Goal: Transaction & Acquisition: Purchase product/service

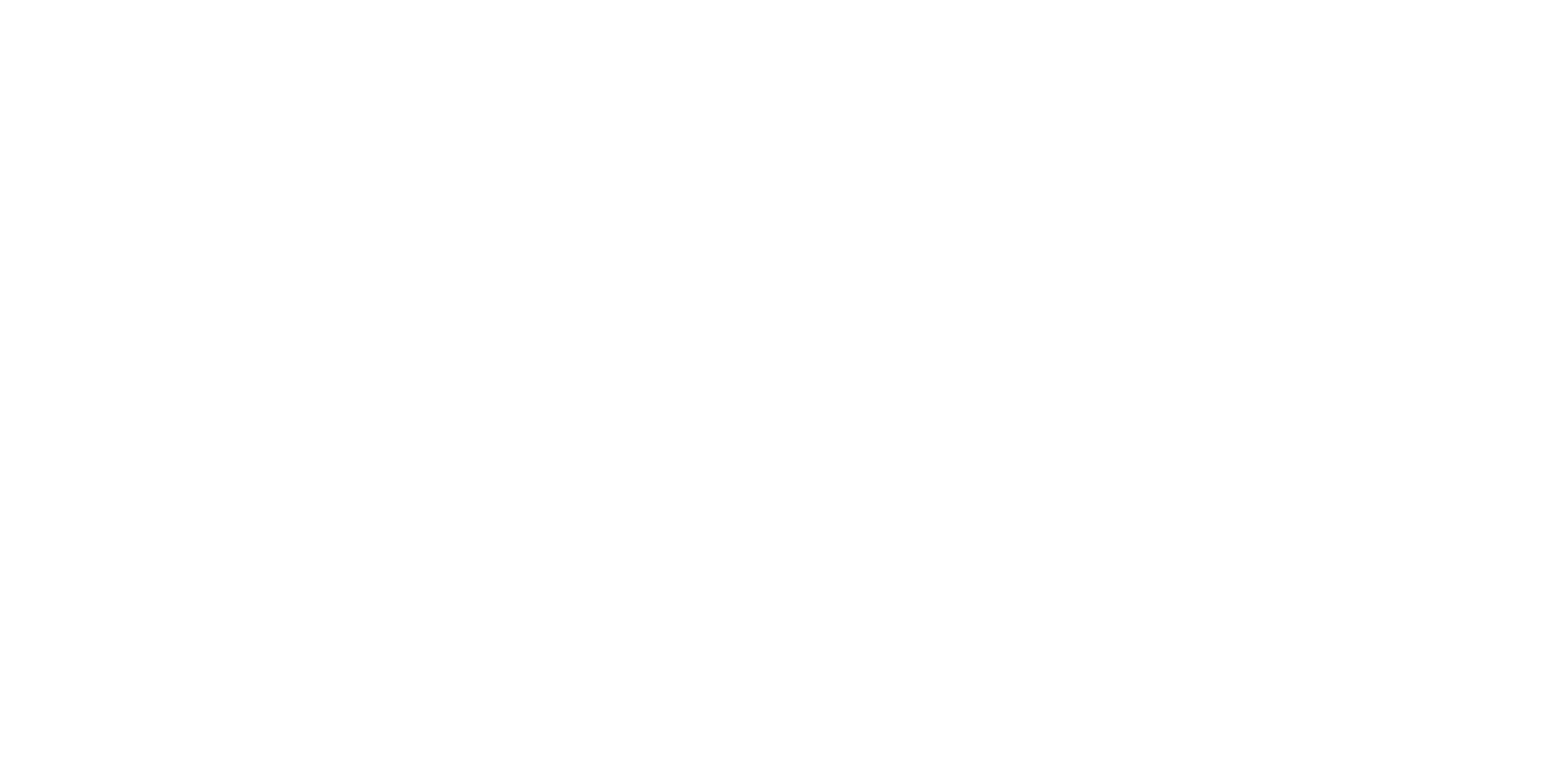
click at [1043, 84] on div at bounding box center [784, 389] width 1568 height 778
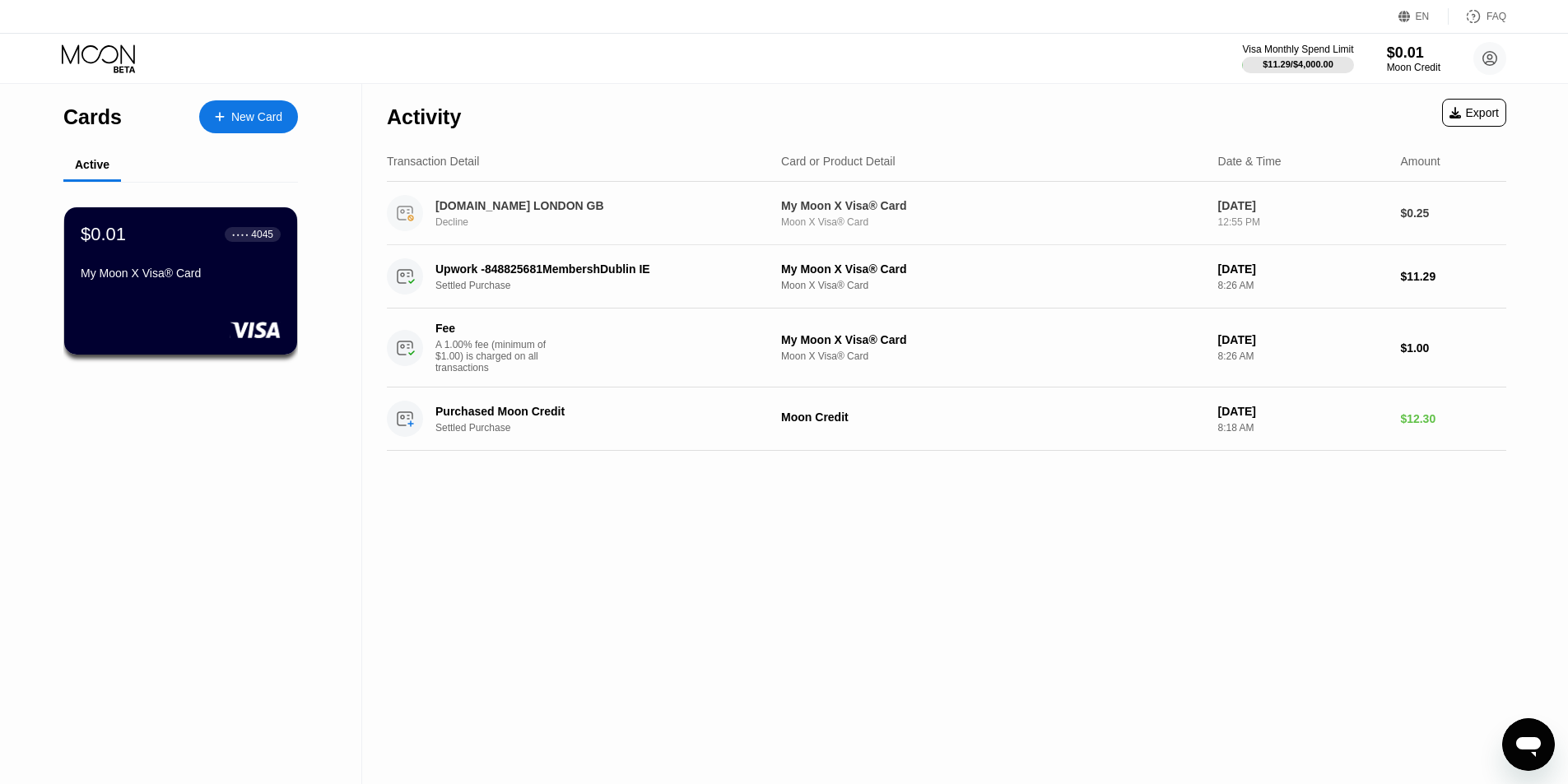
click at [624, 219] on div "Decline" at bounding box center [607, 222] width 343 height 12
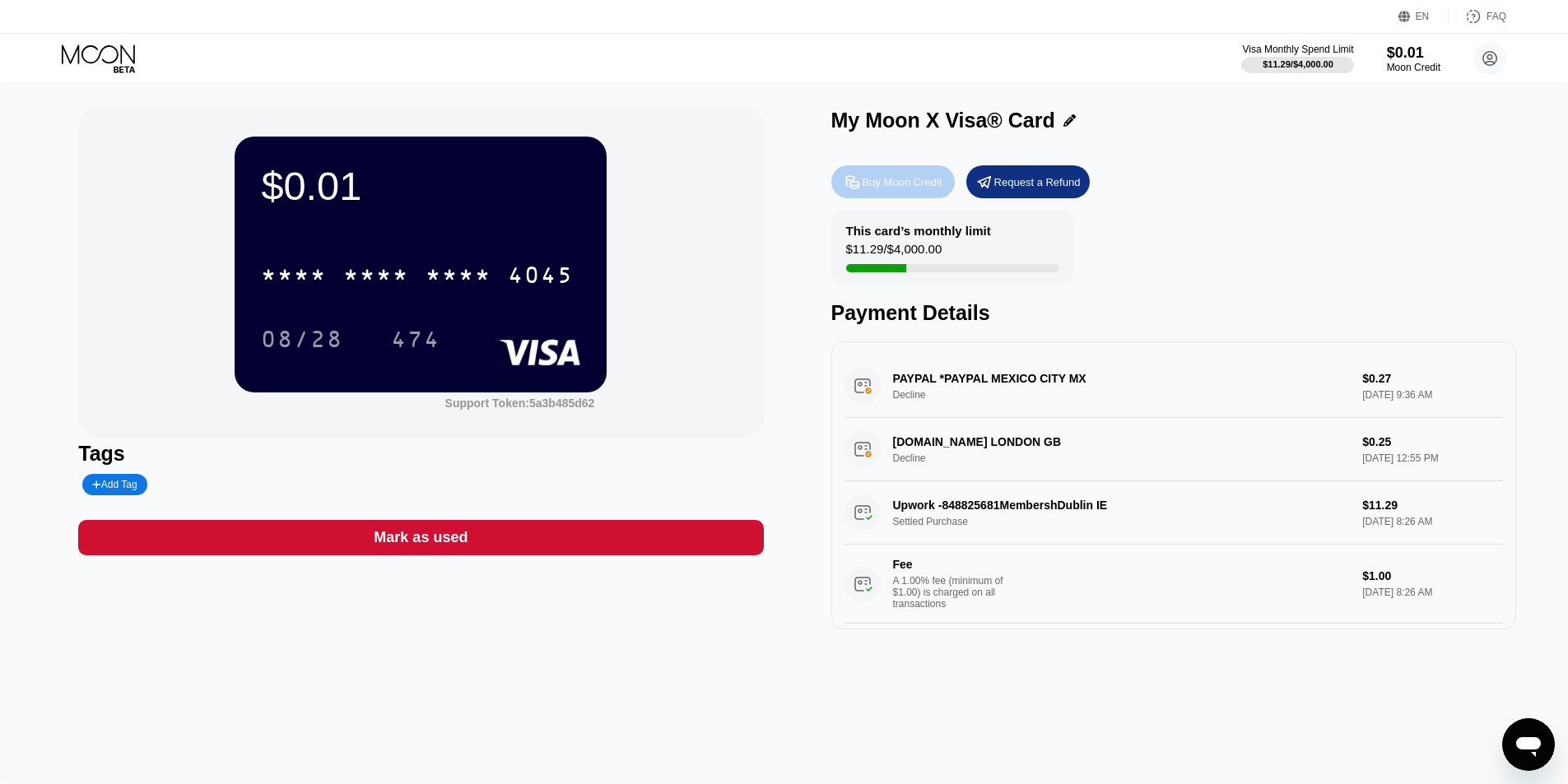
click at [915, 190] on div "Buy Moon Credit" at bounding box center [902, 182] width 80 height 14
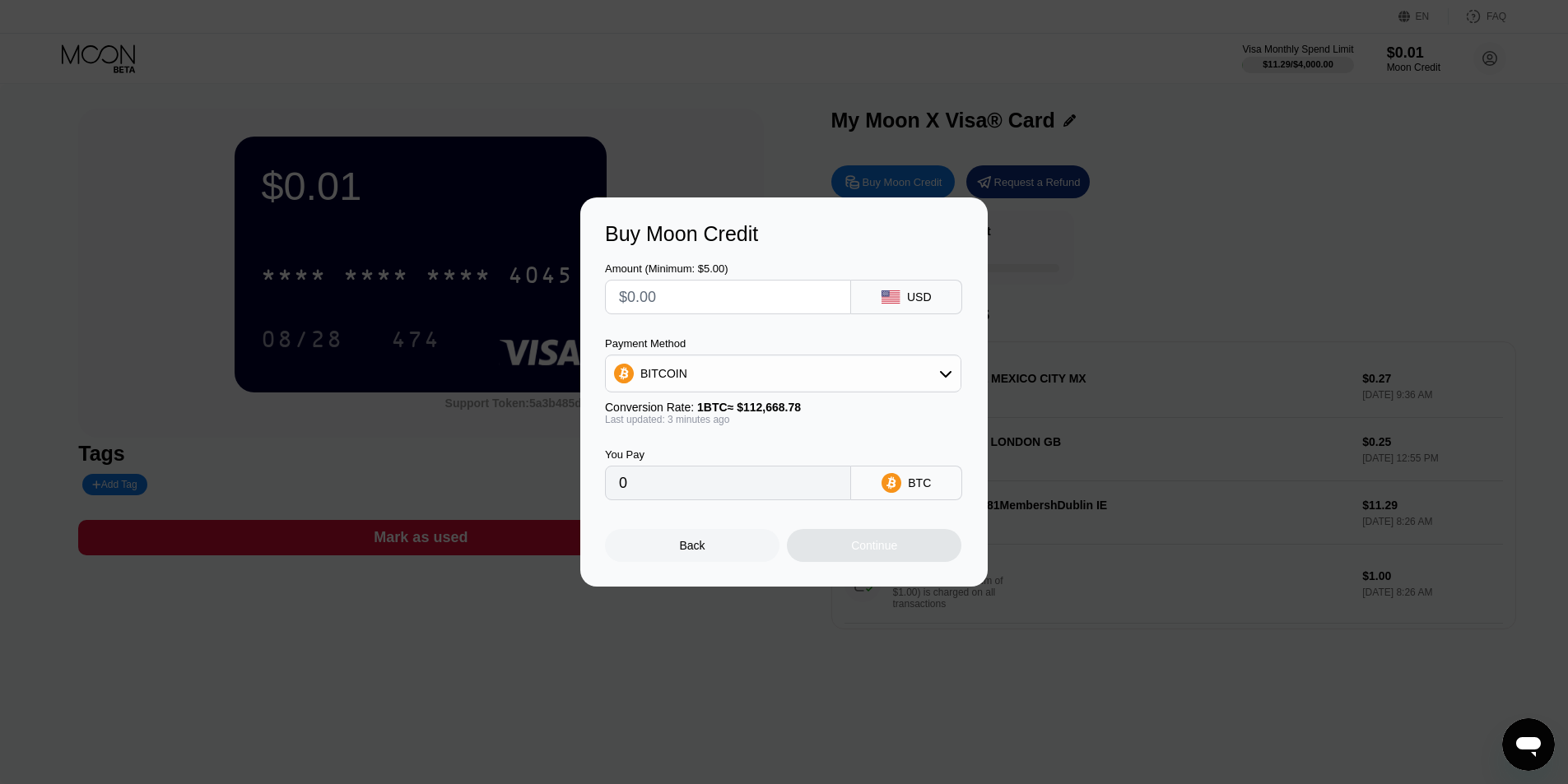
click at [758, 297] on input "text" at bounding box center [728, 296] width 218 height 33
type input "$1"
type input "0.00000888"
type input "$13"
type input "0.00011537"
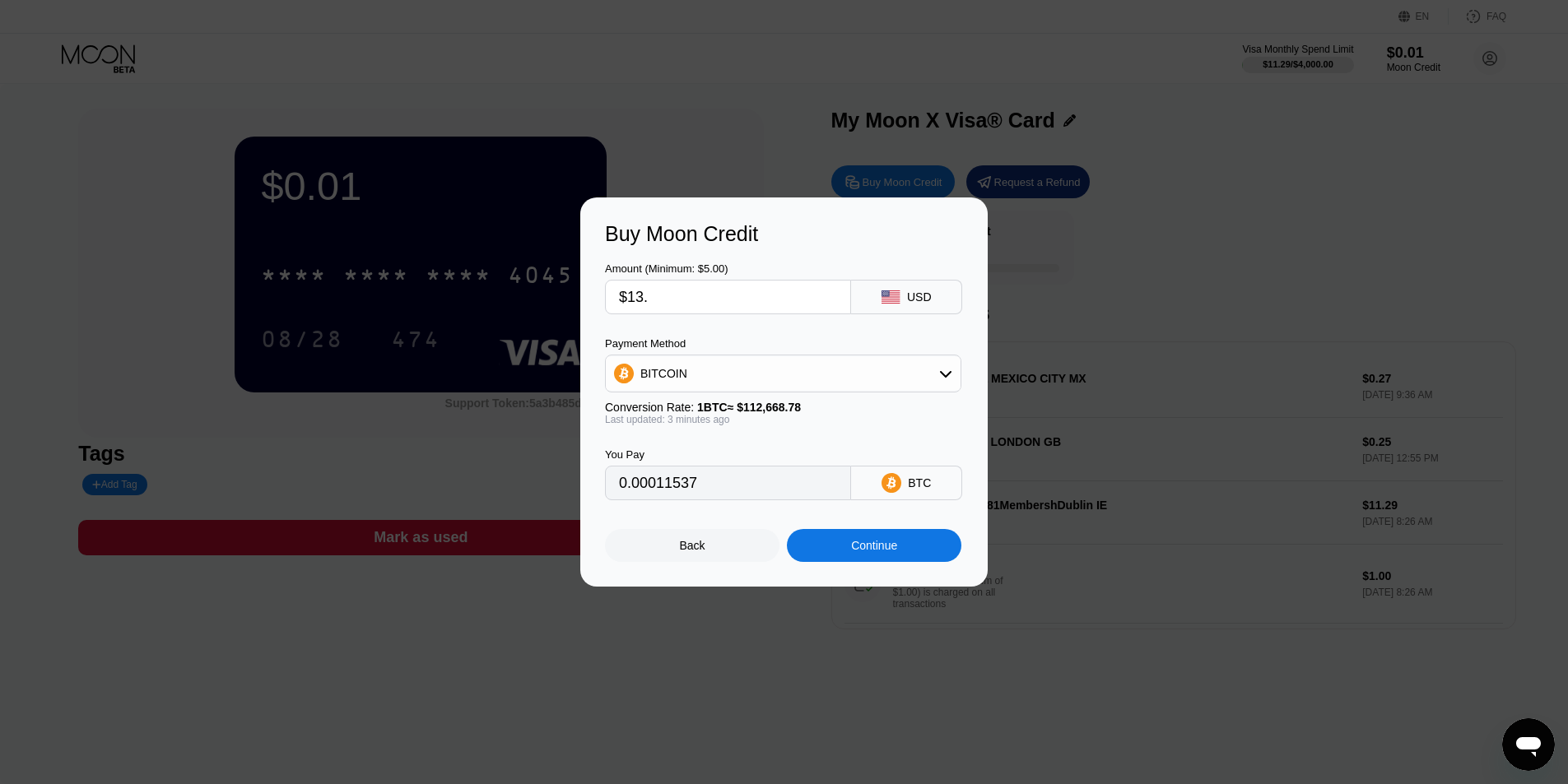
type input "$13.4"
type input "0.00011892"
type input "$13.4"
click at [892, 372] on div "BITCOIN" at bounding box center [783, 373] width 355 height 33
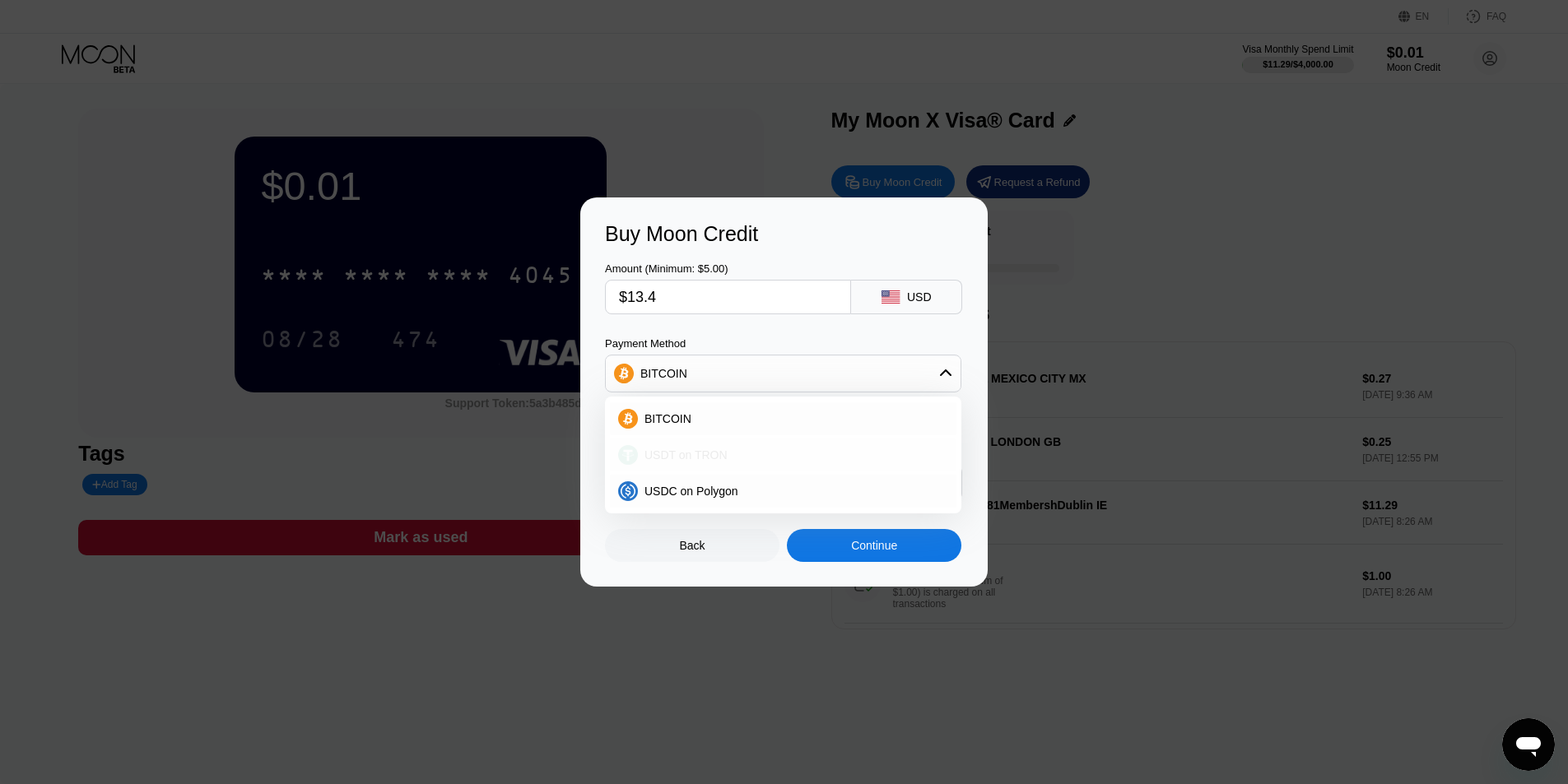
click at [744, 451] on div "USDT on TRON" at bounding box center [793, 454] width 310 height 13
type input "13.54"
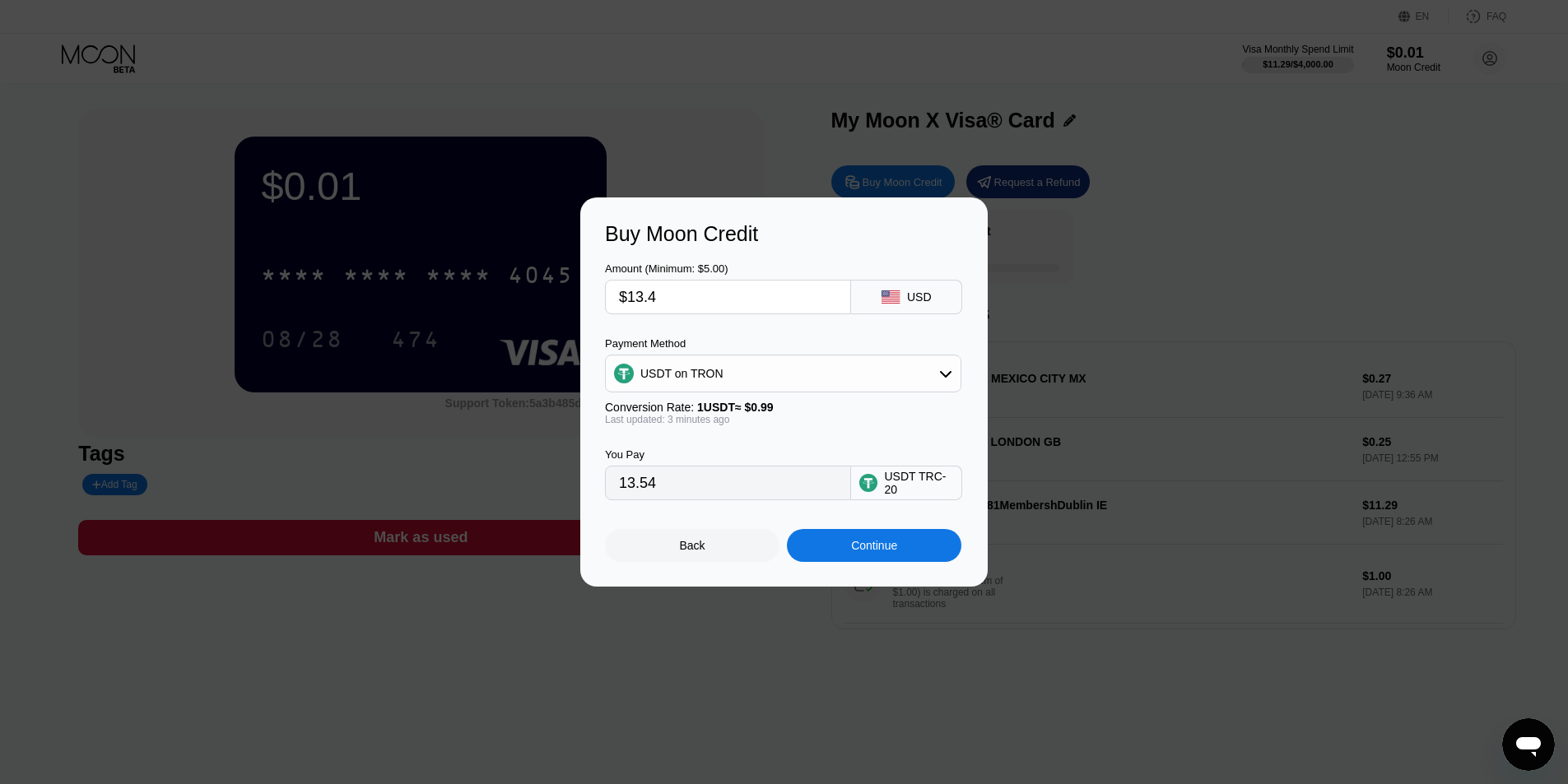
click at [852, 552] on div "Continue" at bounding box center [874, 545] width 46 height 13
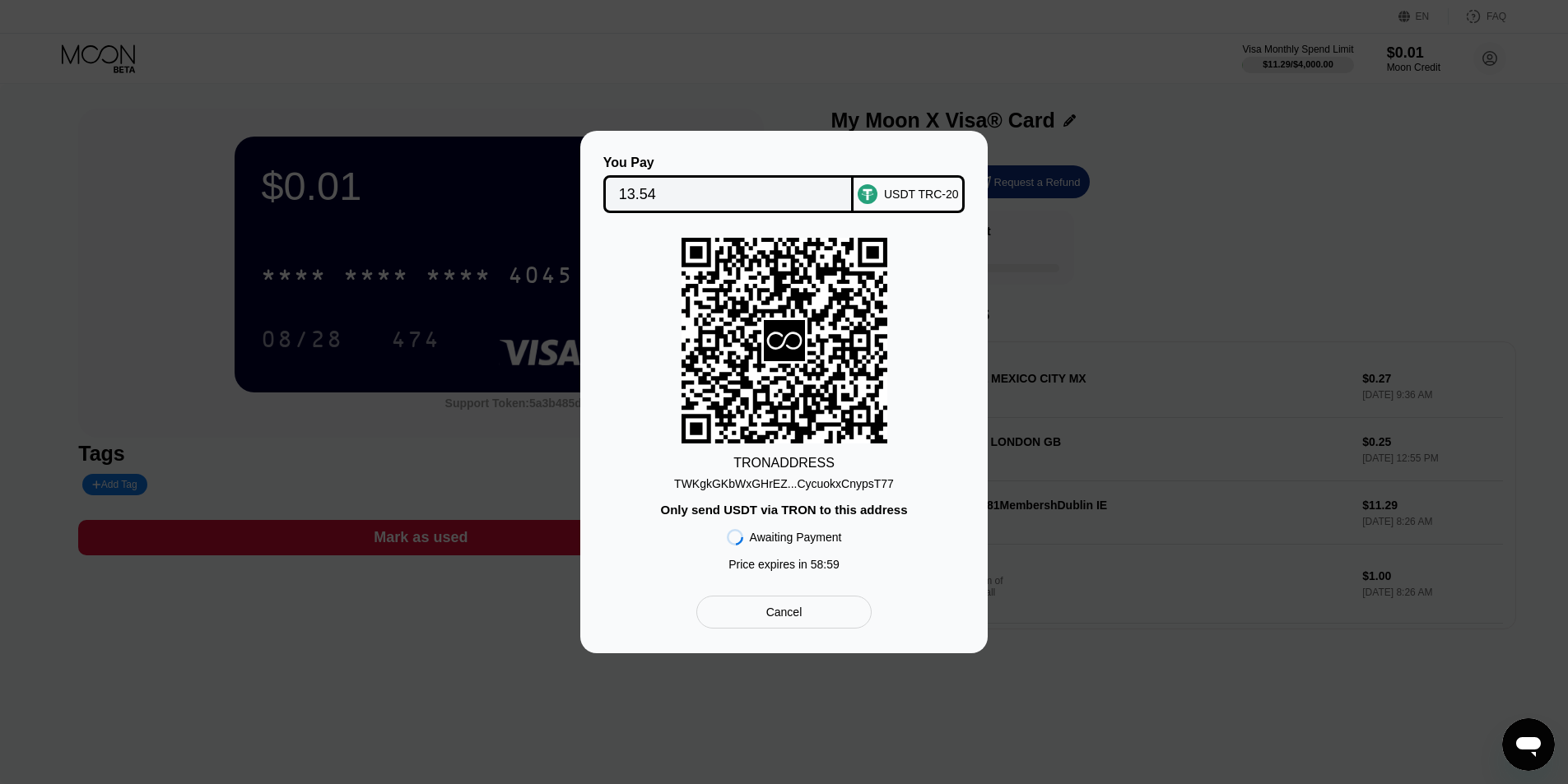
click at [763, 196] on input "13.54" at bounding box center [729, 194] width 219 height 33
click at [808, 486] on div "TWKgkGKbWxGHrEZ...CycuokxCnypsT77" at bounding box center [784, 483] width 219 height 13
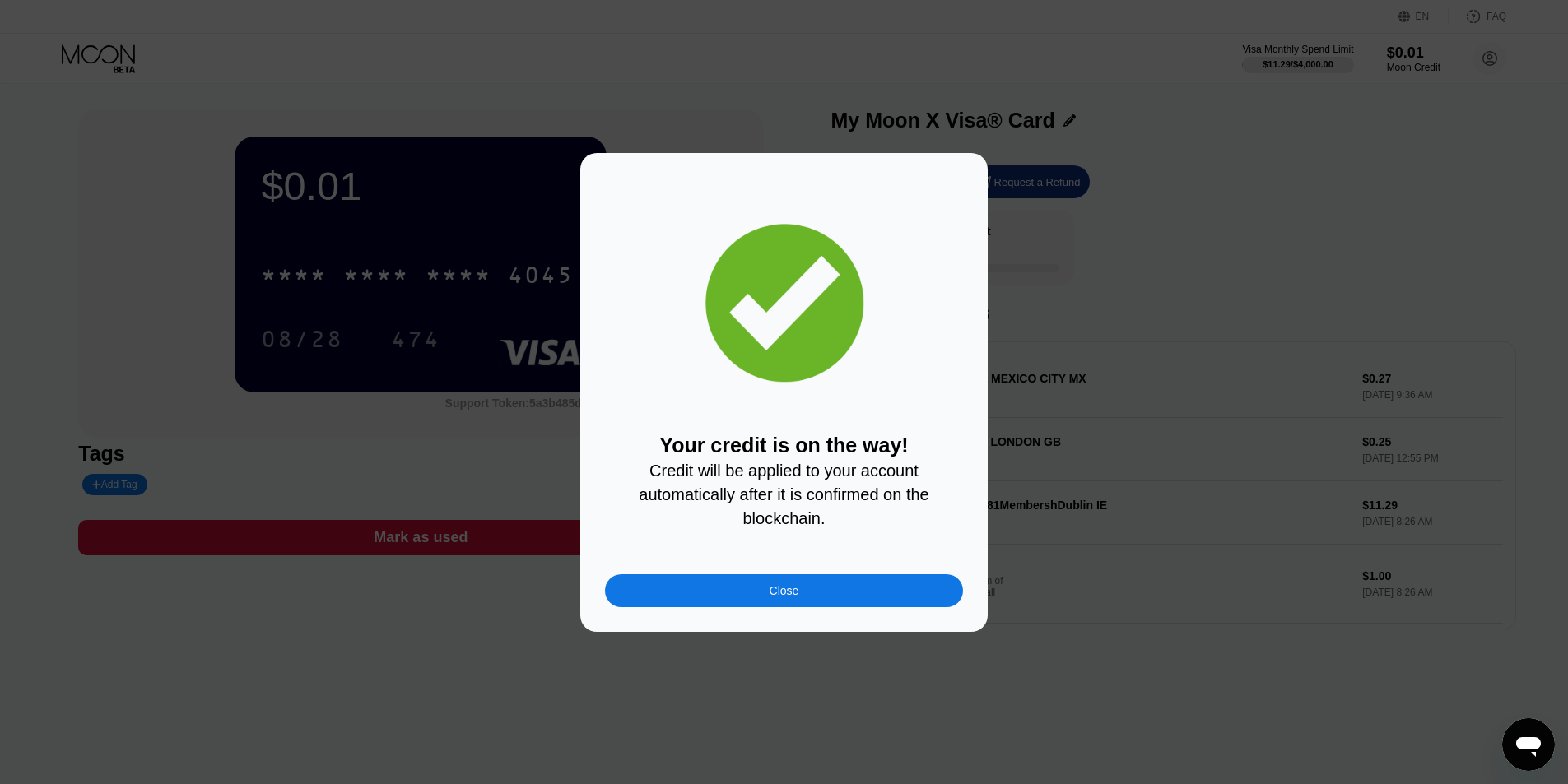
click at [792, 594] on div "Close" at bounding box center [784, 590] width 30 height 13
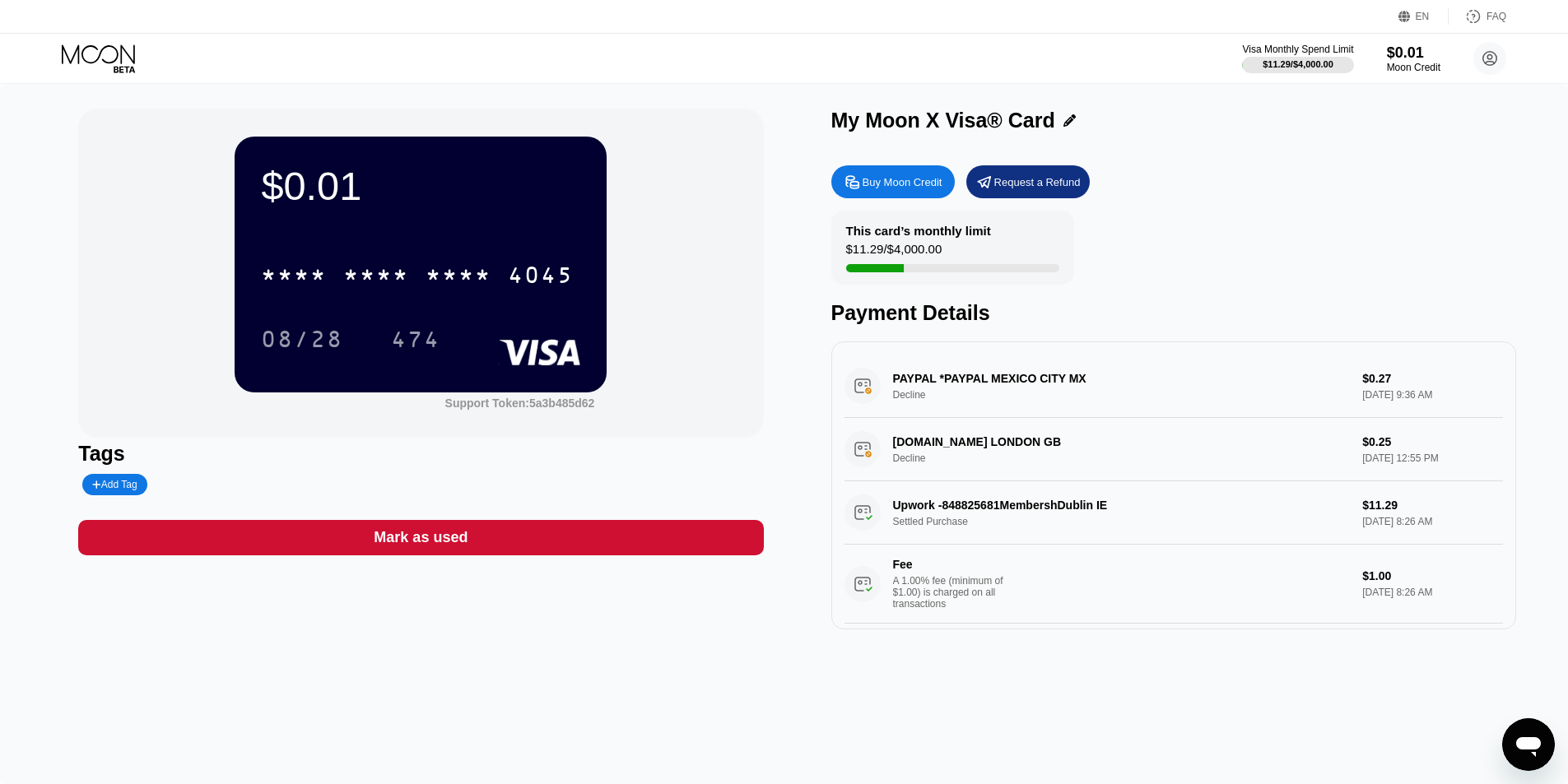
click at [303, 190] on div "$0.01" at bounding box center [420, 186] width 319 height 46
click at [142, 202] on div "$0.01 * * * * * * * * * * * * 4045 08/28 474 Support Token: 5a3b485d62" at bounding box center [420, 273] width 685 height 329
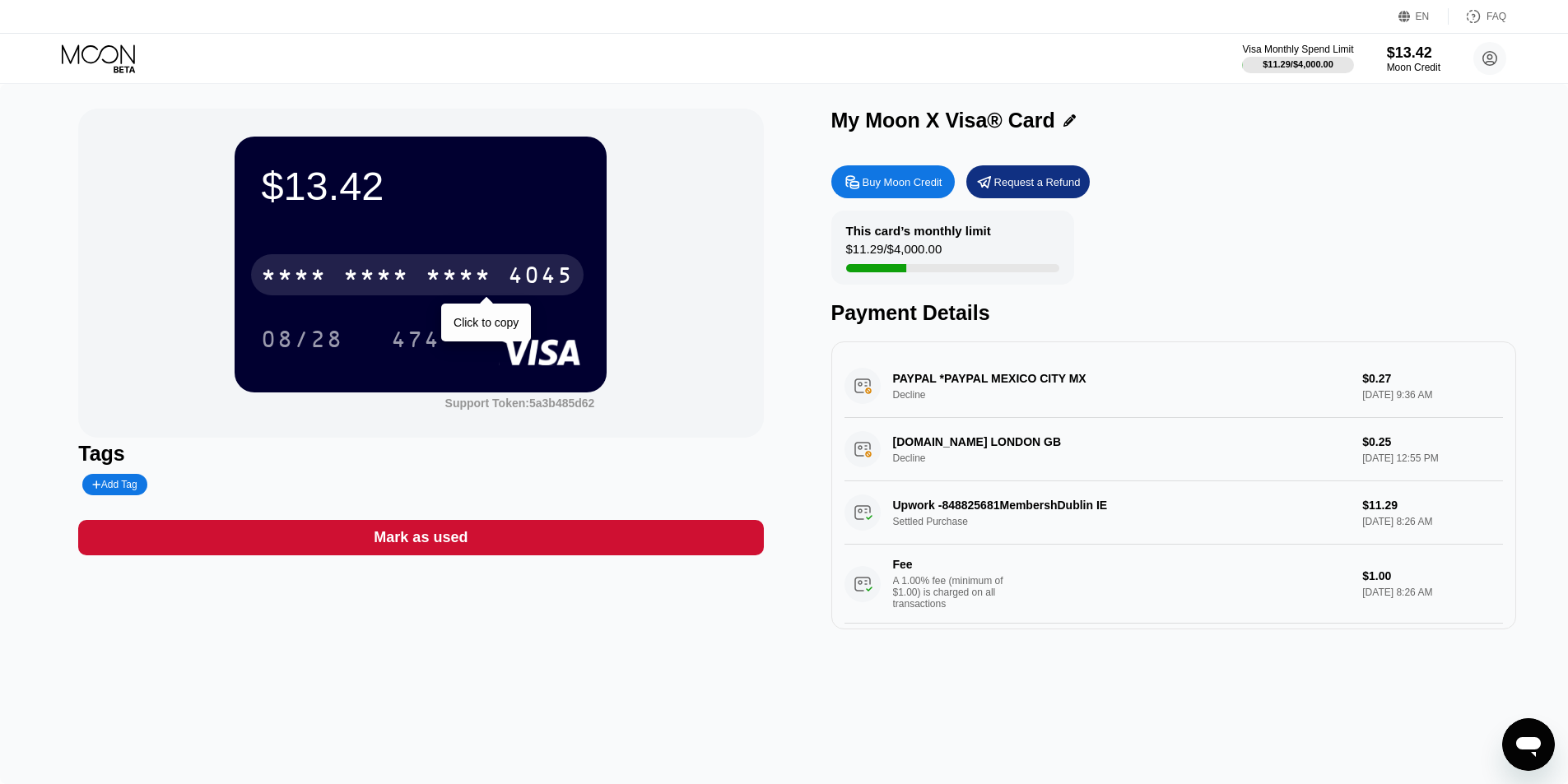
click at [300, 276] on div "* * * *" at bounding box center [293, 276] width 66 height 27
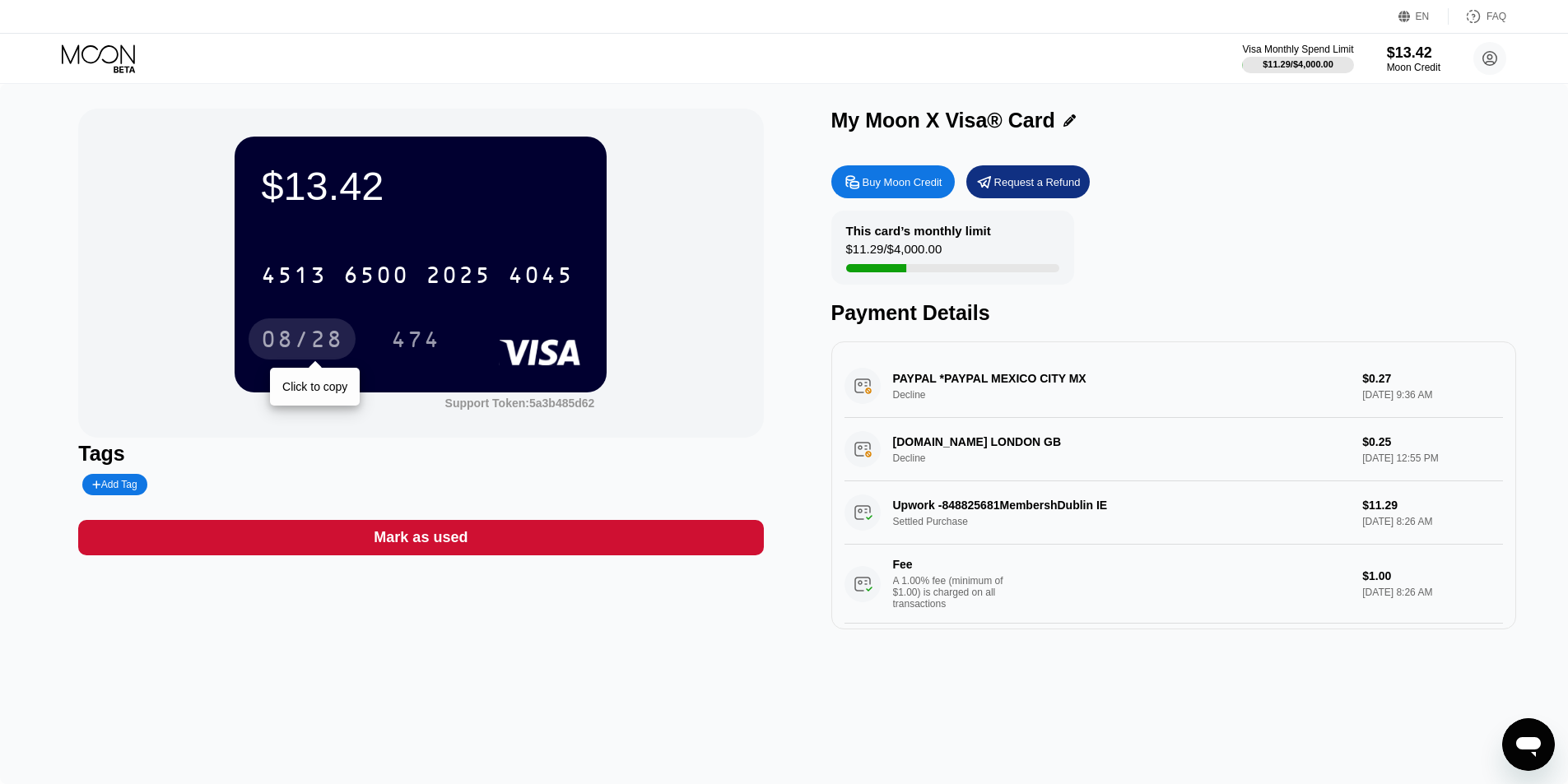
click at [292, 332] on div "08/28" at bounding box center [301, 341] width 82 height 27
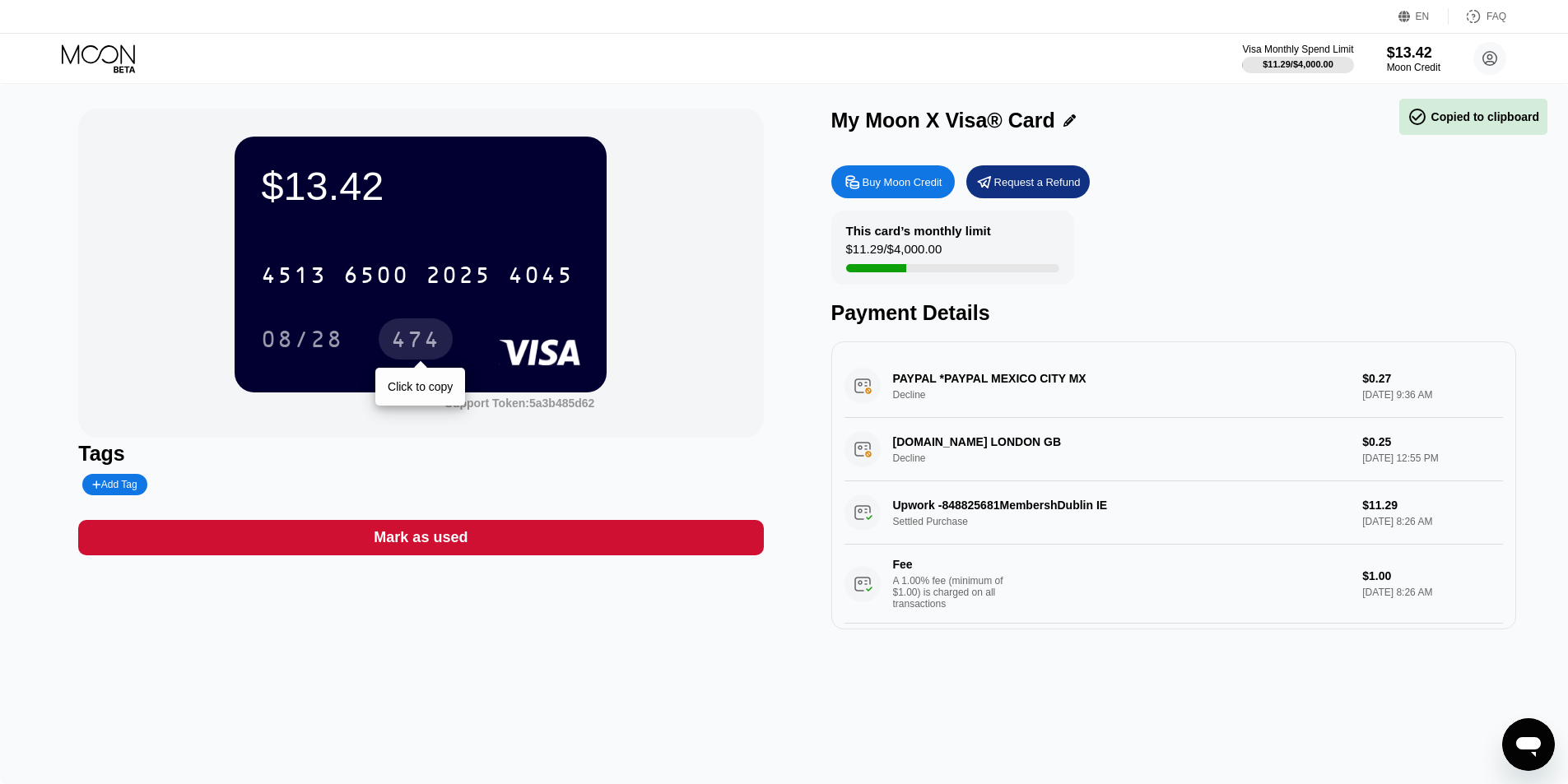
click at [422, 349] on div "474" at bounding box center [416, 341] width 49 height 27
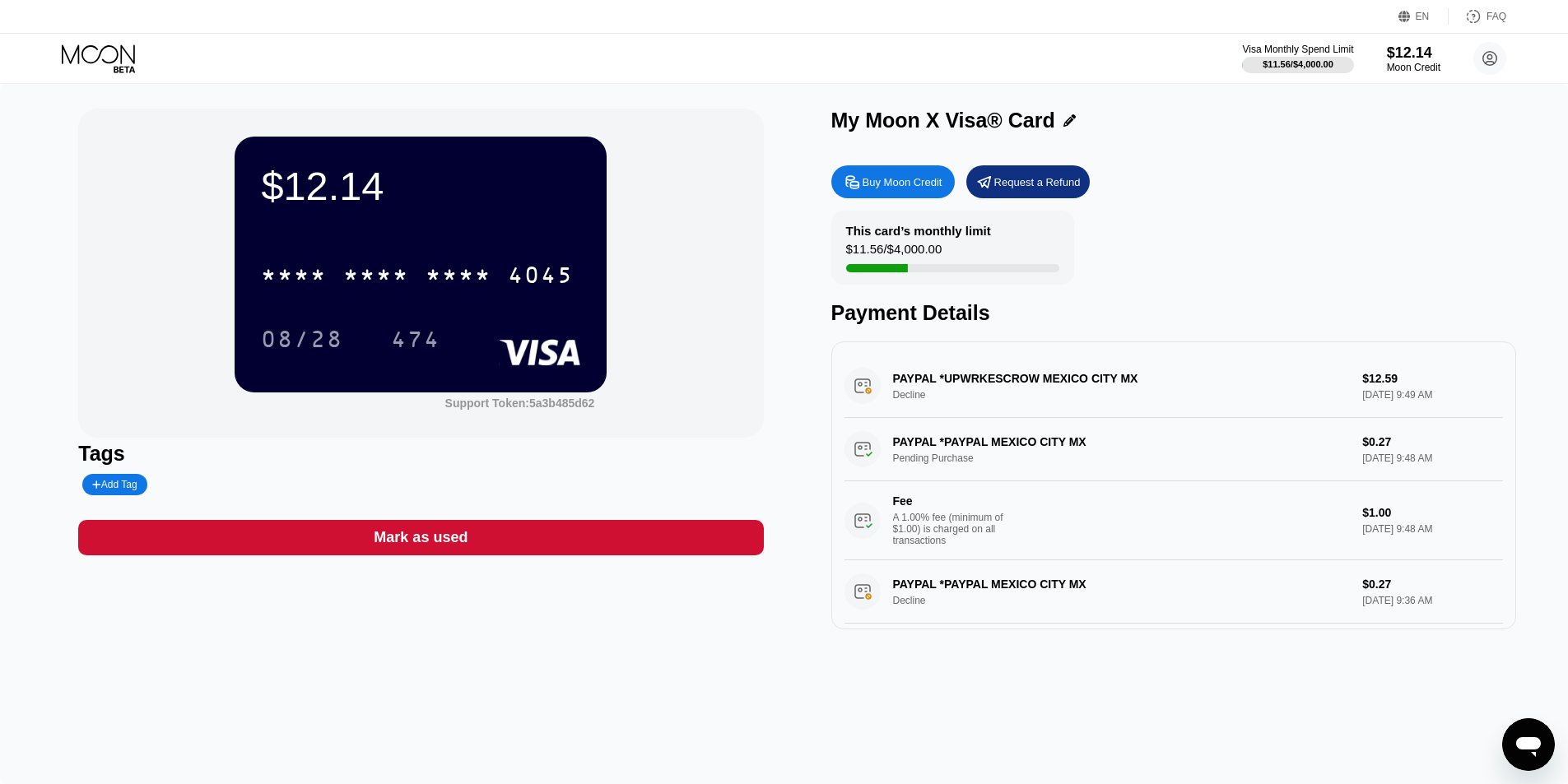
click at [1018, 194] on div "Request a Refund" at bounding box center [1028, 181] width 124 height 33
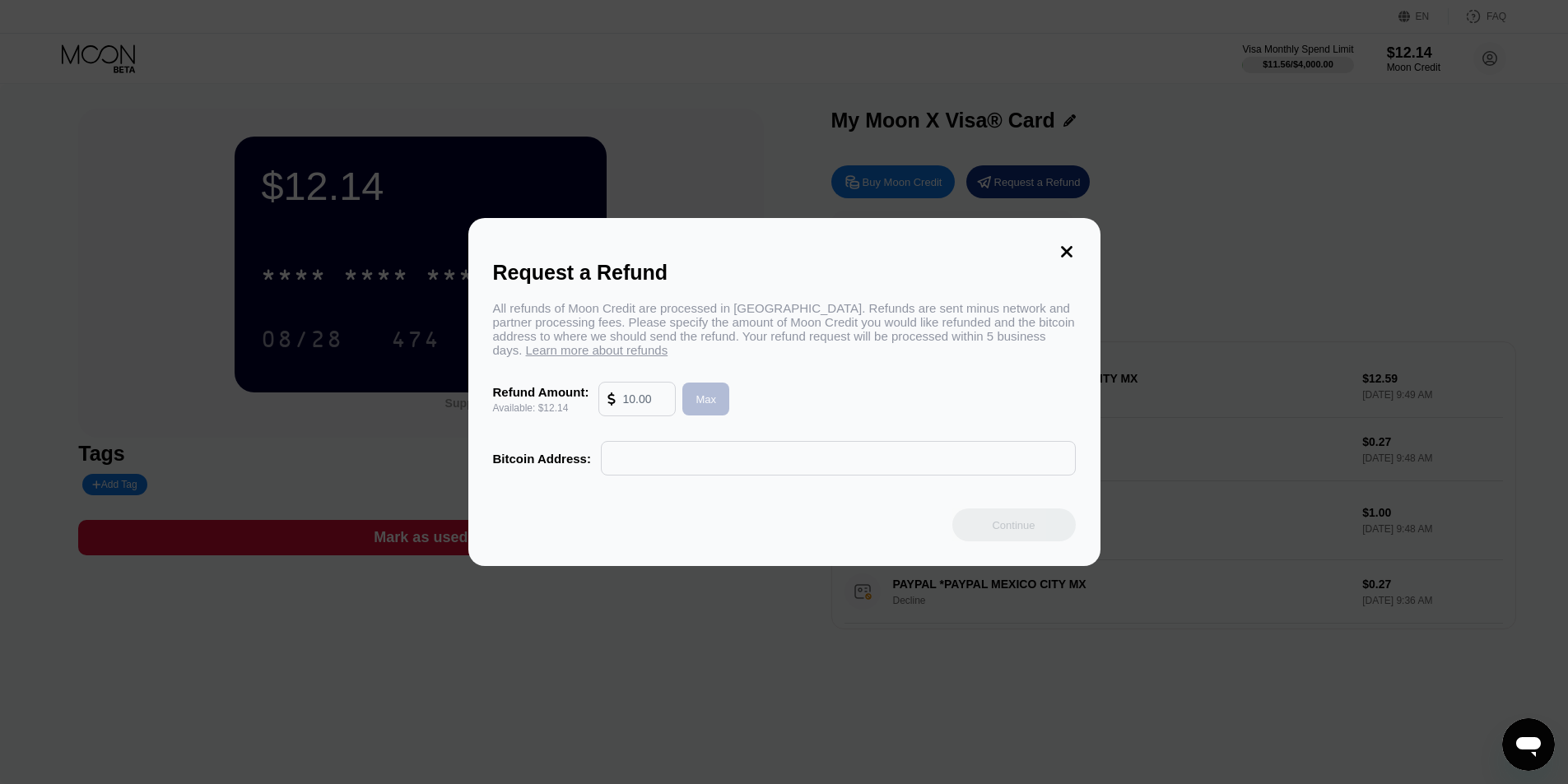
click at [701, 407] on div "Max" at bounding box center [705, 399] width 21 height 14
type input "12.14"
click at [822, 380] on div "All refunds of Moon Credit are processed in Bitcoin. Refunds are sent minus net…" at bounding box center [784, 388] width 583 height 175
click at [789, 471] on input "text" at bounding box center [838, 457] width 456 height 33
click at [707, 475] on input "text" at bounding box center [838, 457] width 456 height 33
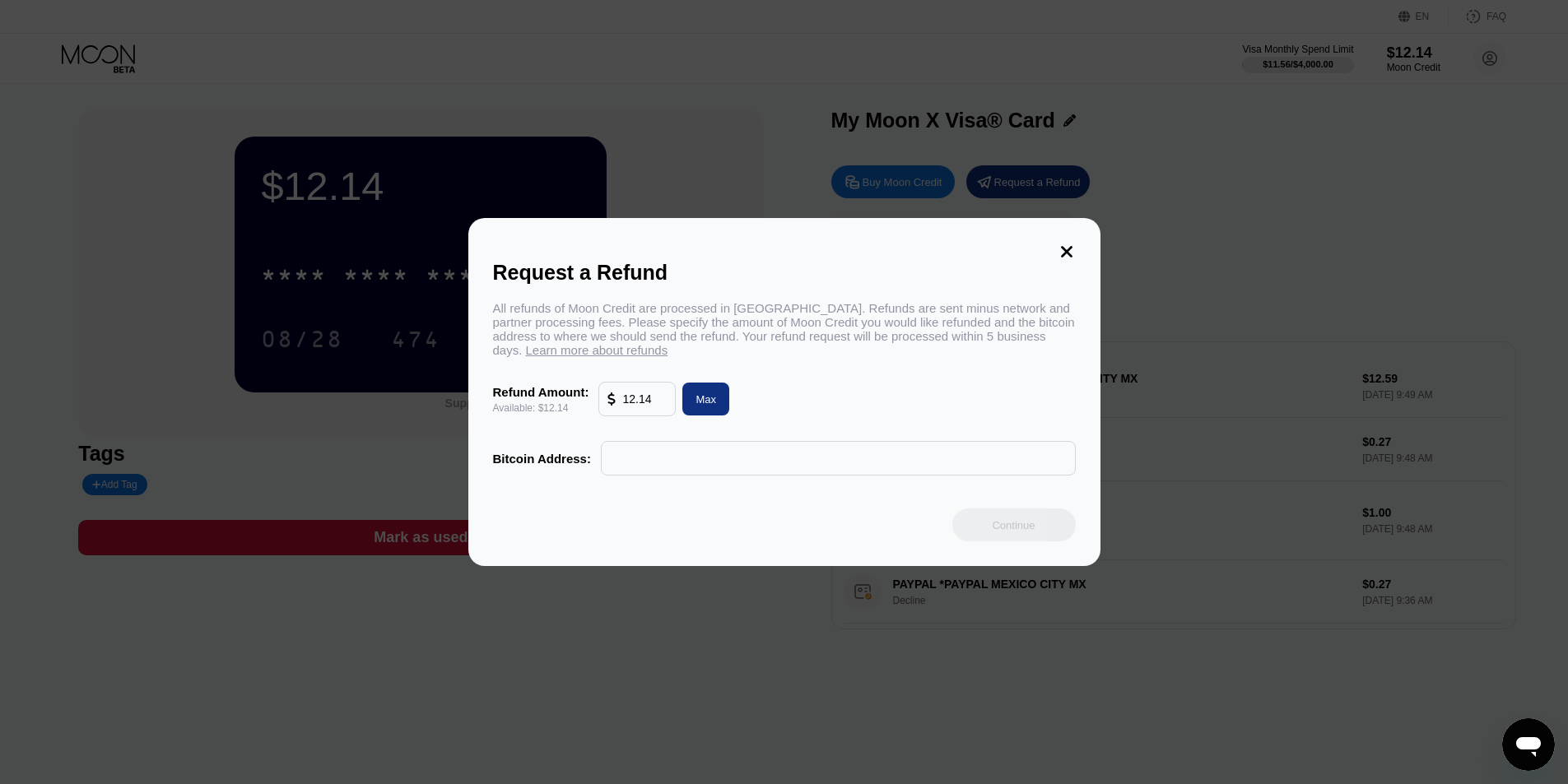
paste input "3LSVysZGimtRgEu9m4gEWuTKwkPiKbs4iW"
type input "3LSVysZGimtRgEu9m4gEWuTKwkPiKbs4iW"
click at [1031, 532] on div "Continue" at bounding box center [1013, 525] width 42 height 14
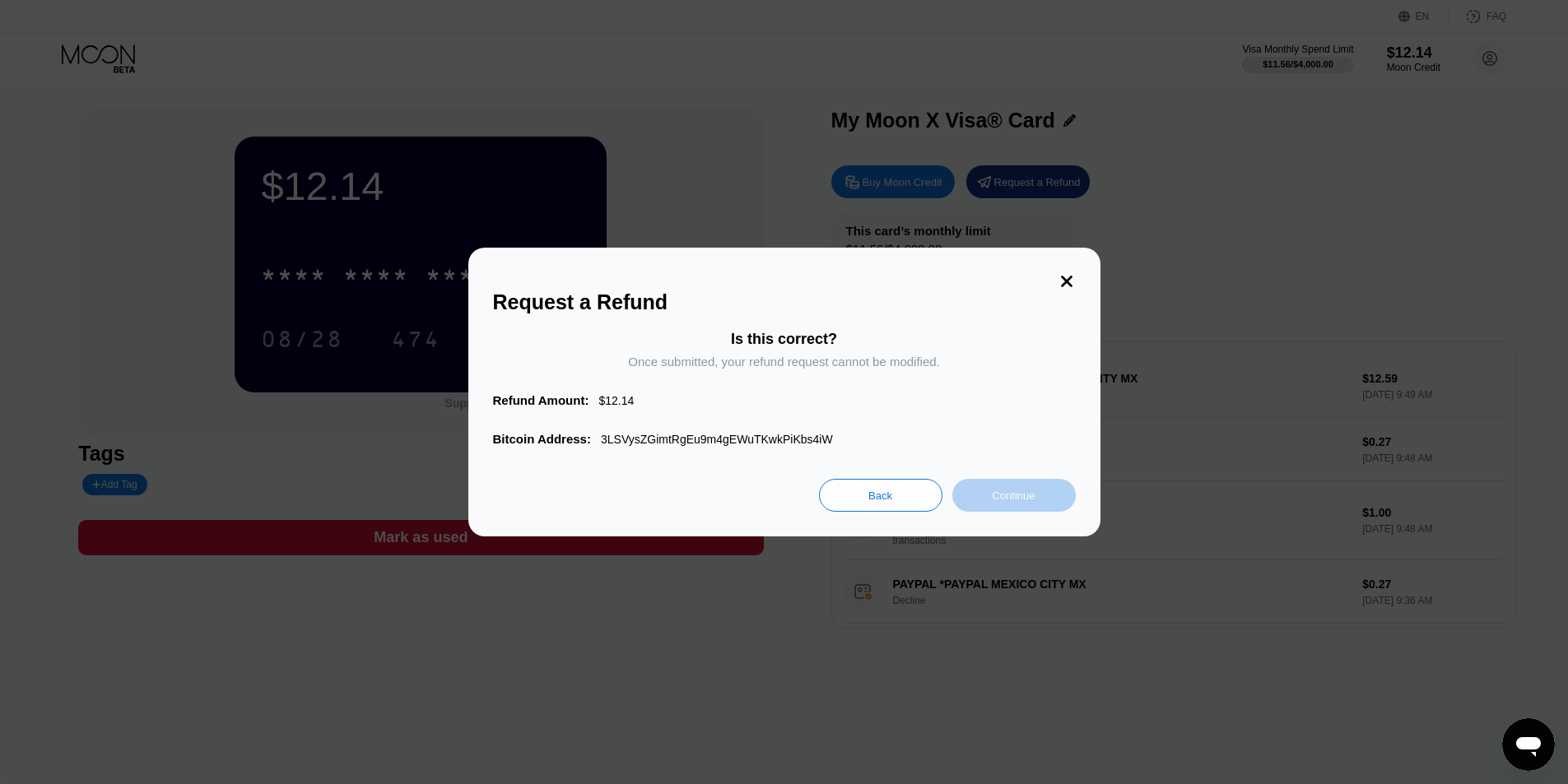
click at [1004, 501] on div "Continue" at bounding box center [1013, 496] width 42 height 14
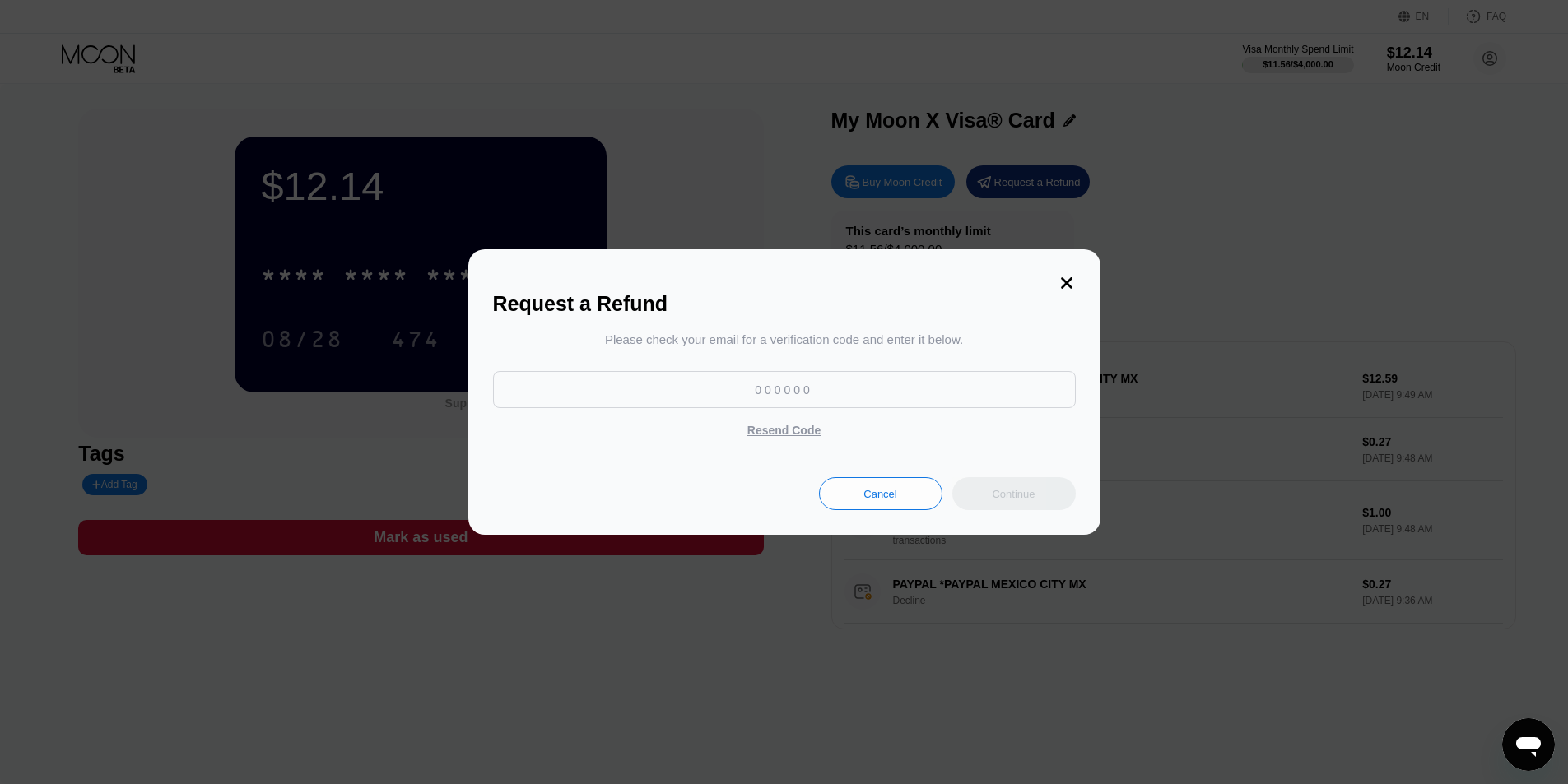
click at [803, 392] on input at bounding box center [784, 389] width 583 height 37
paste input "995295"
type input "995295"
click at [1026, 501] on div "Continue" at bounding box center [1013, 494] width 42 height 14
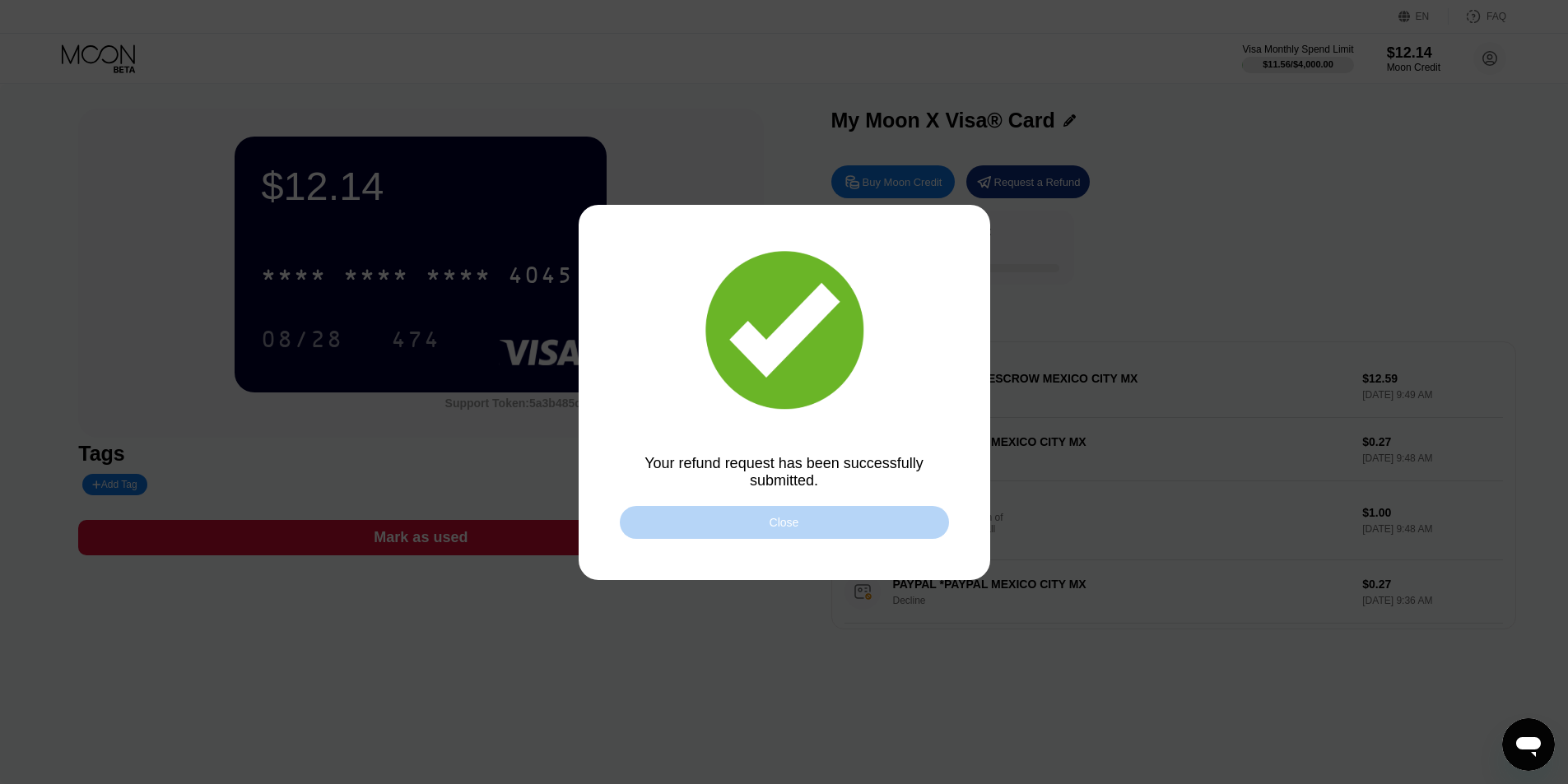
click at [790, 521] on div "Close" at bounding box center [784, 521] width 30 height 13
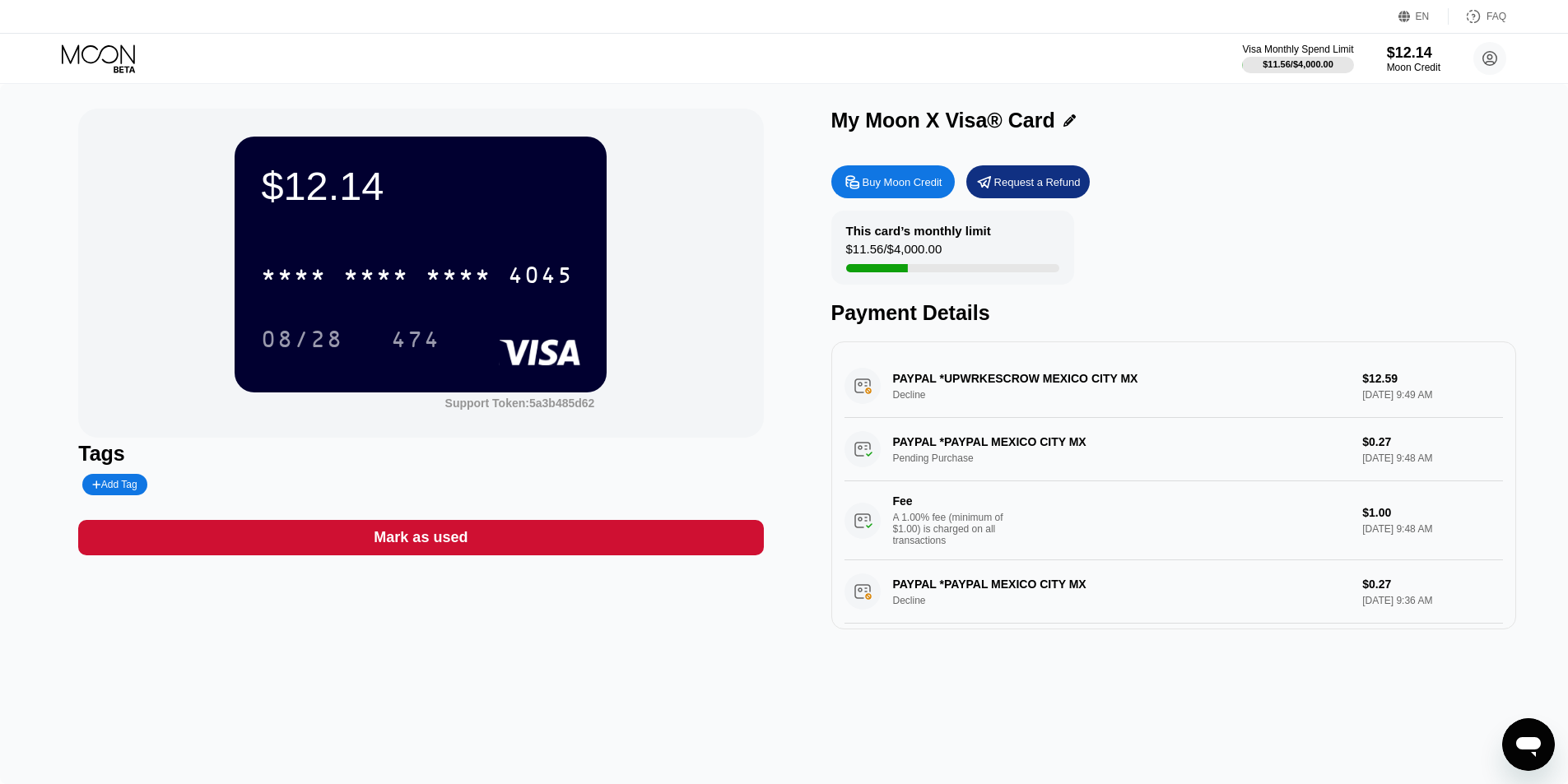
click at [706, 277] on div "$12.14 * * * * * * * * * * * * 4045 08/28 474 Support Token: 5a3b485d62" at bounding box center [420, 273] width 685 height 329
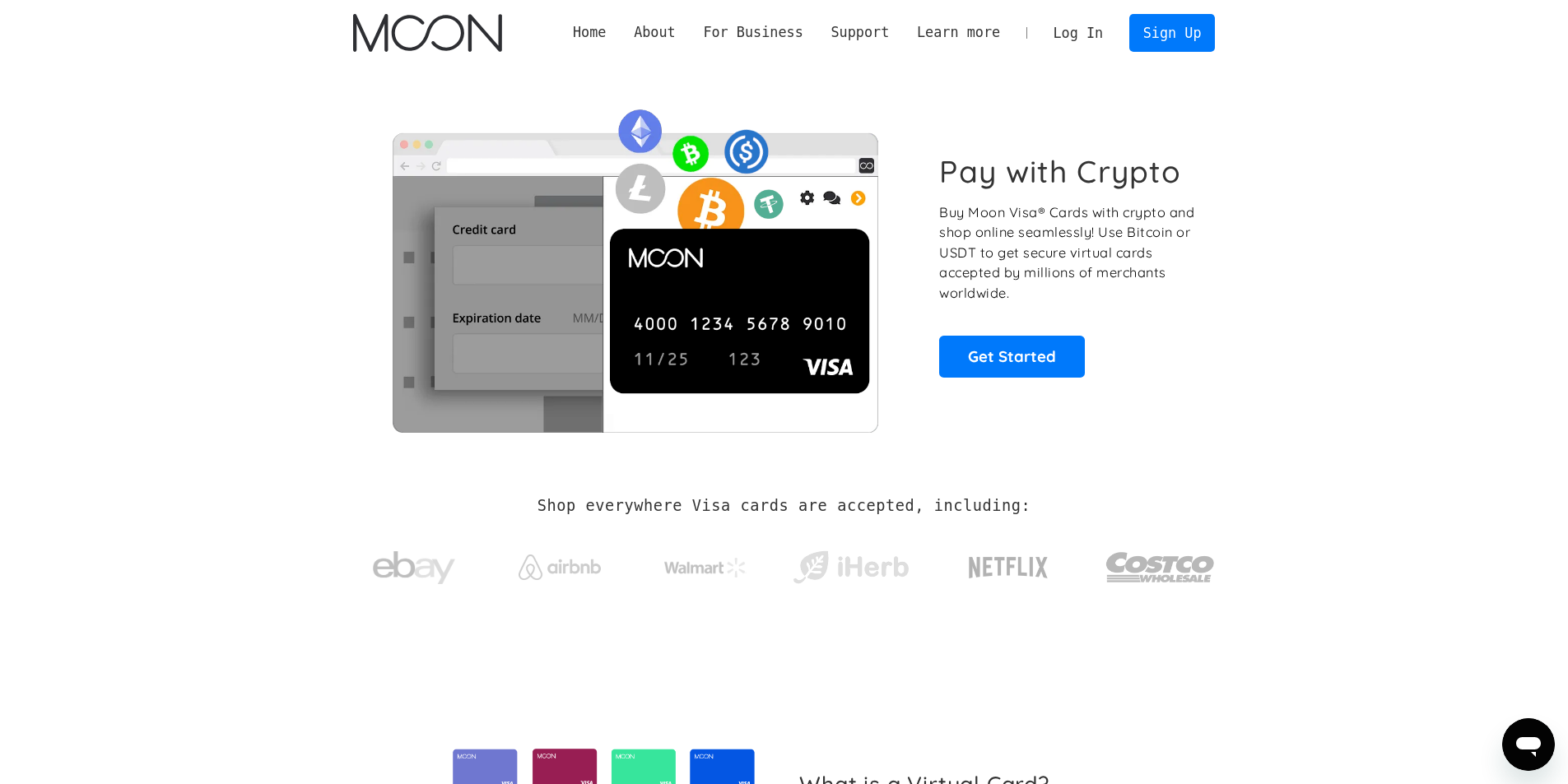
click at [1088, 32] on link "Log In" at bounding box center [1078, 33] width 77 height 37
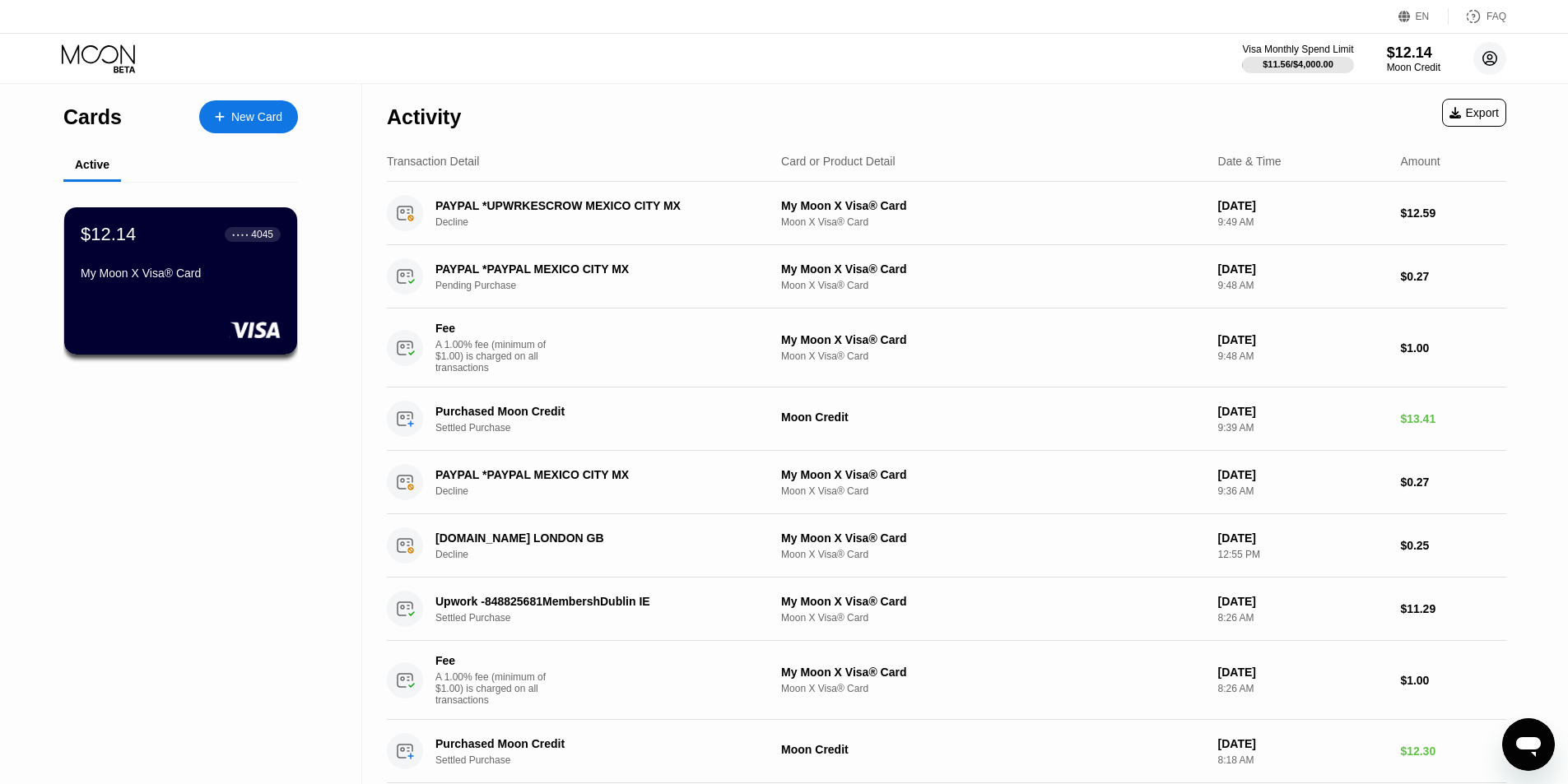
click at [1490, 52] on circle at bounding box center [1489, 57] width 33 height 33
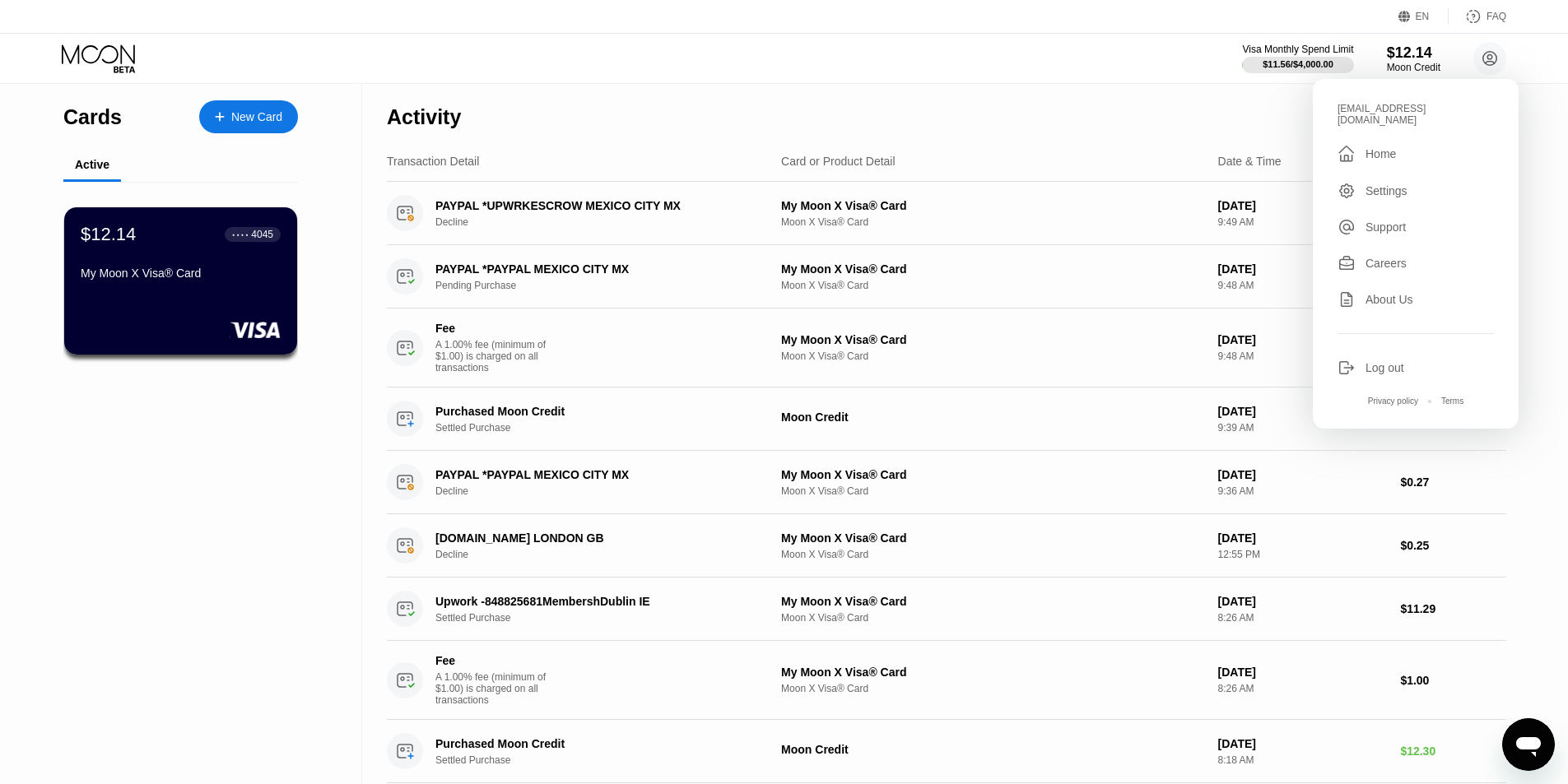
click at [1364, 108] on div "[EMAIL_ADDRESS][DOMAIN_NAME]" at bounding box center [1416, 114] width 156 height 23
copy div "leostewart8963@outlook.com "
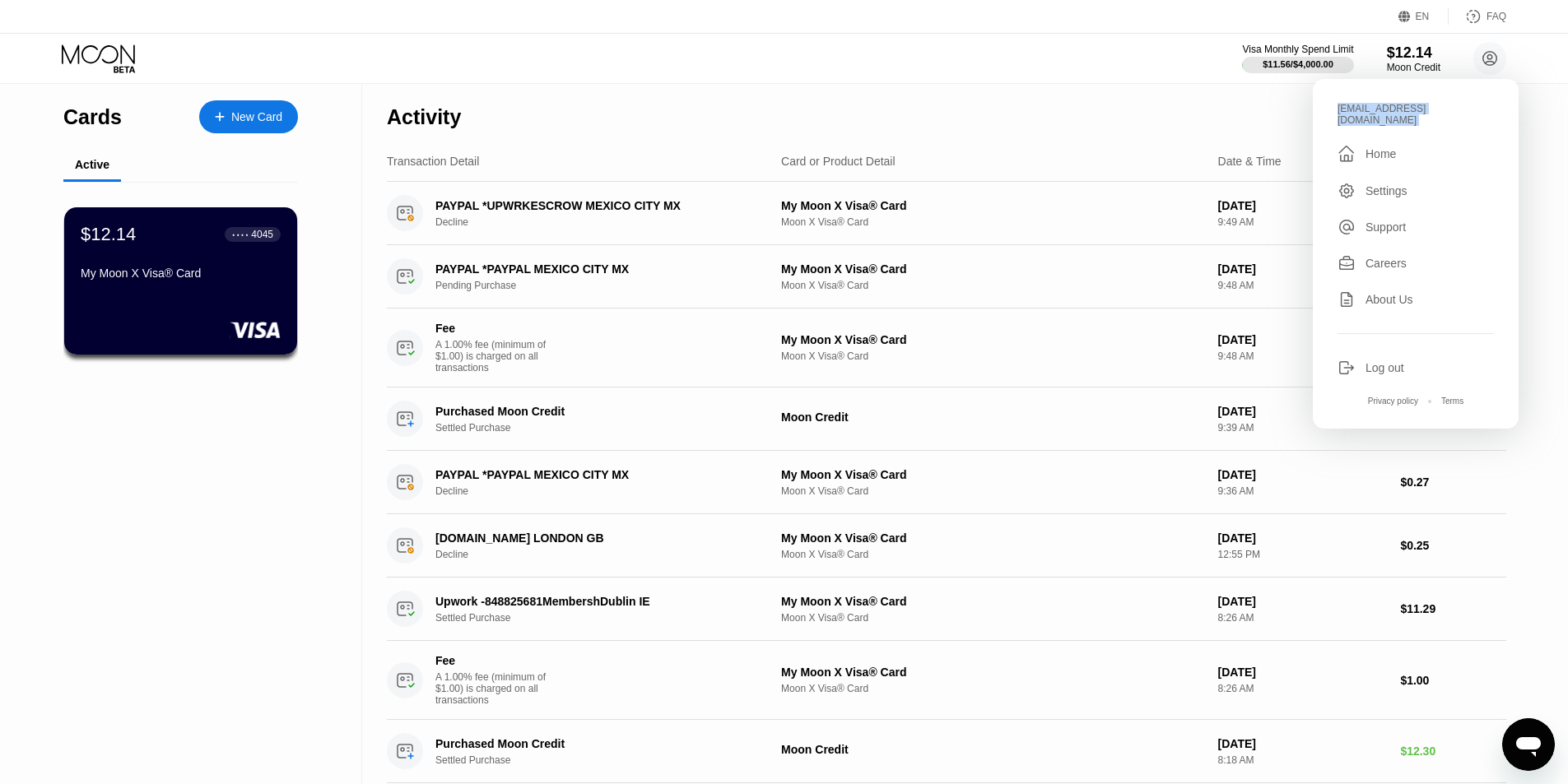
click at [252, 645] on div "Cards New Card Active $12.14 ● ● ● ● 4045 My Moon X Visa® Card" at bounding box center [181, 433] width 363 height 700
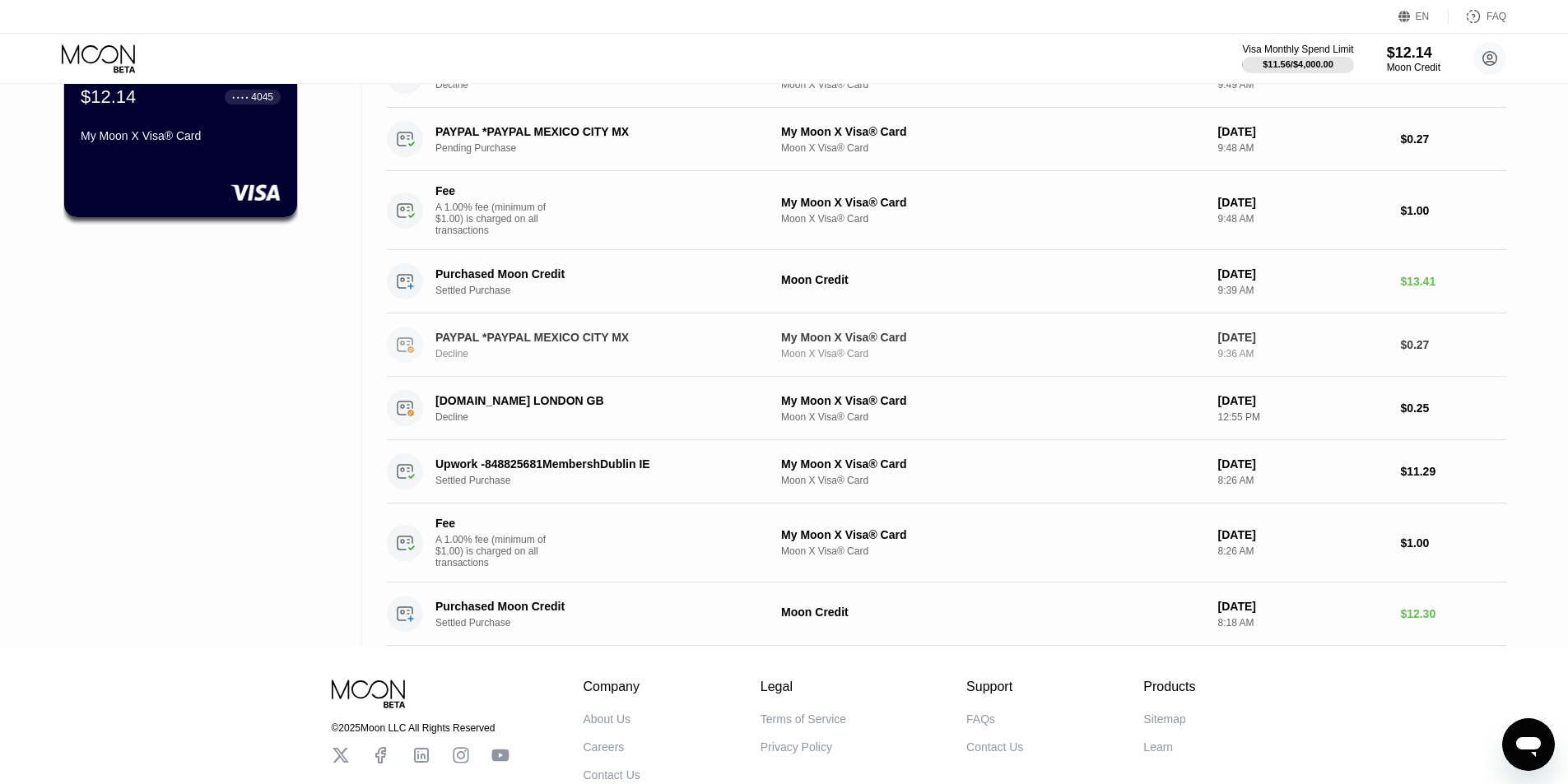
scroll to position [105, 0]
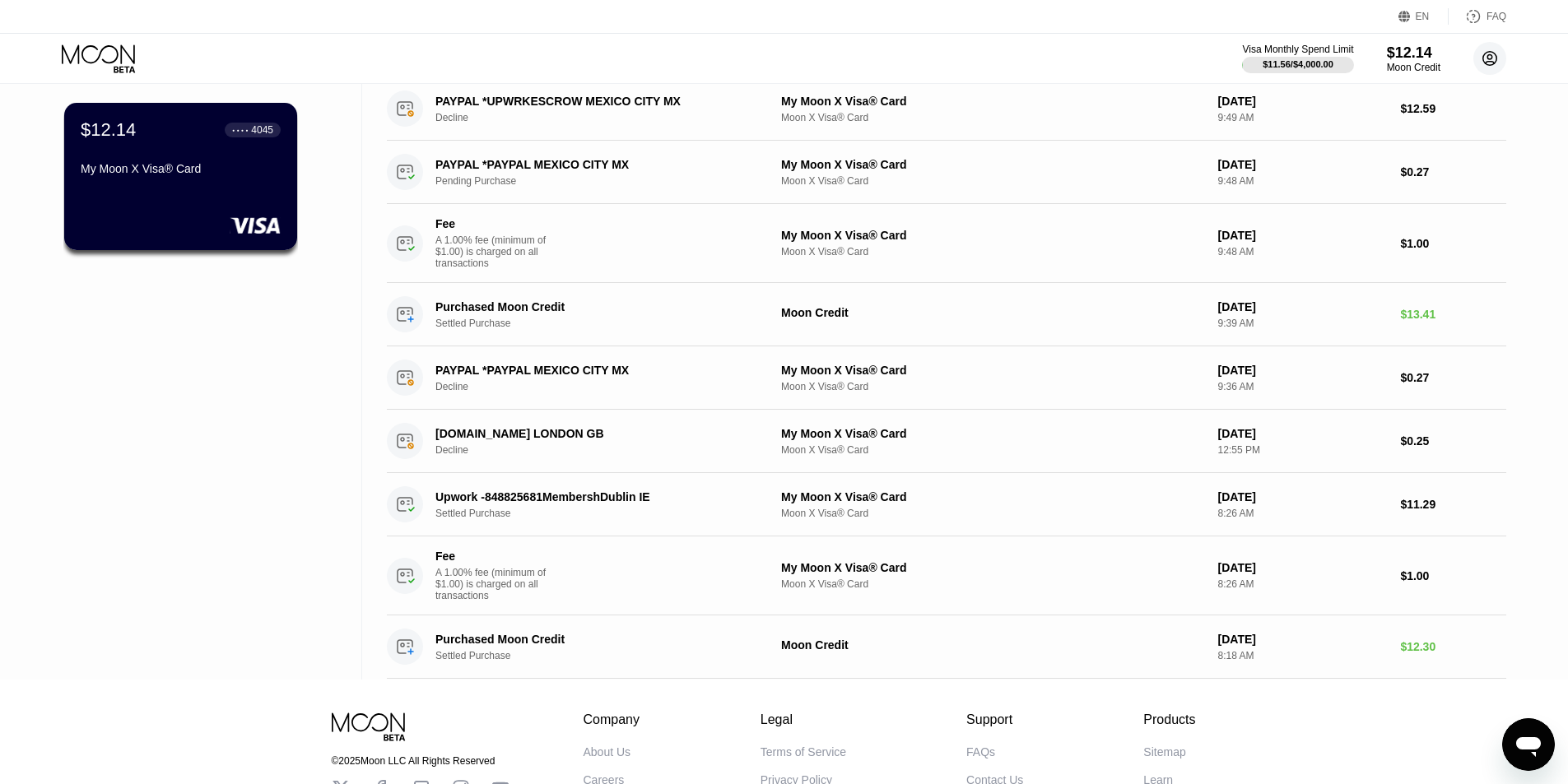
click at [1496, 61] on icon at bounding box center [1489, 57] width 33 height 33
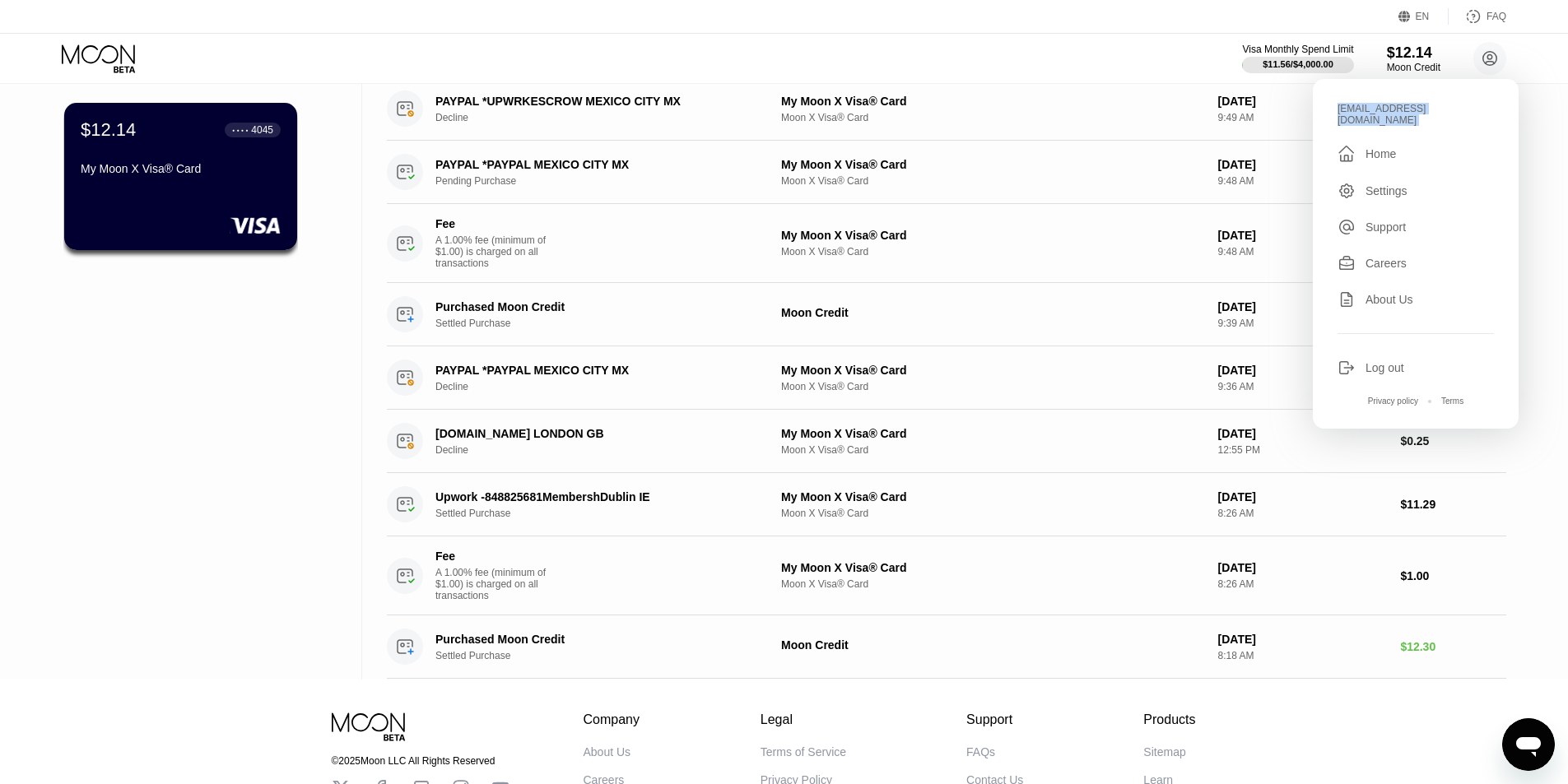
copy div "leostewart8963@outlook.com "
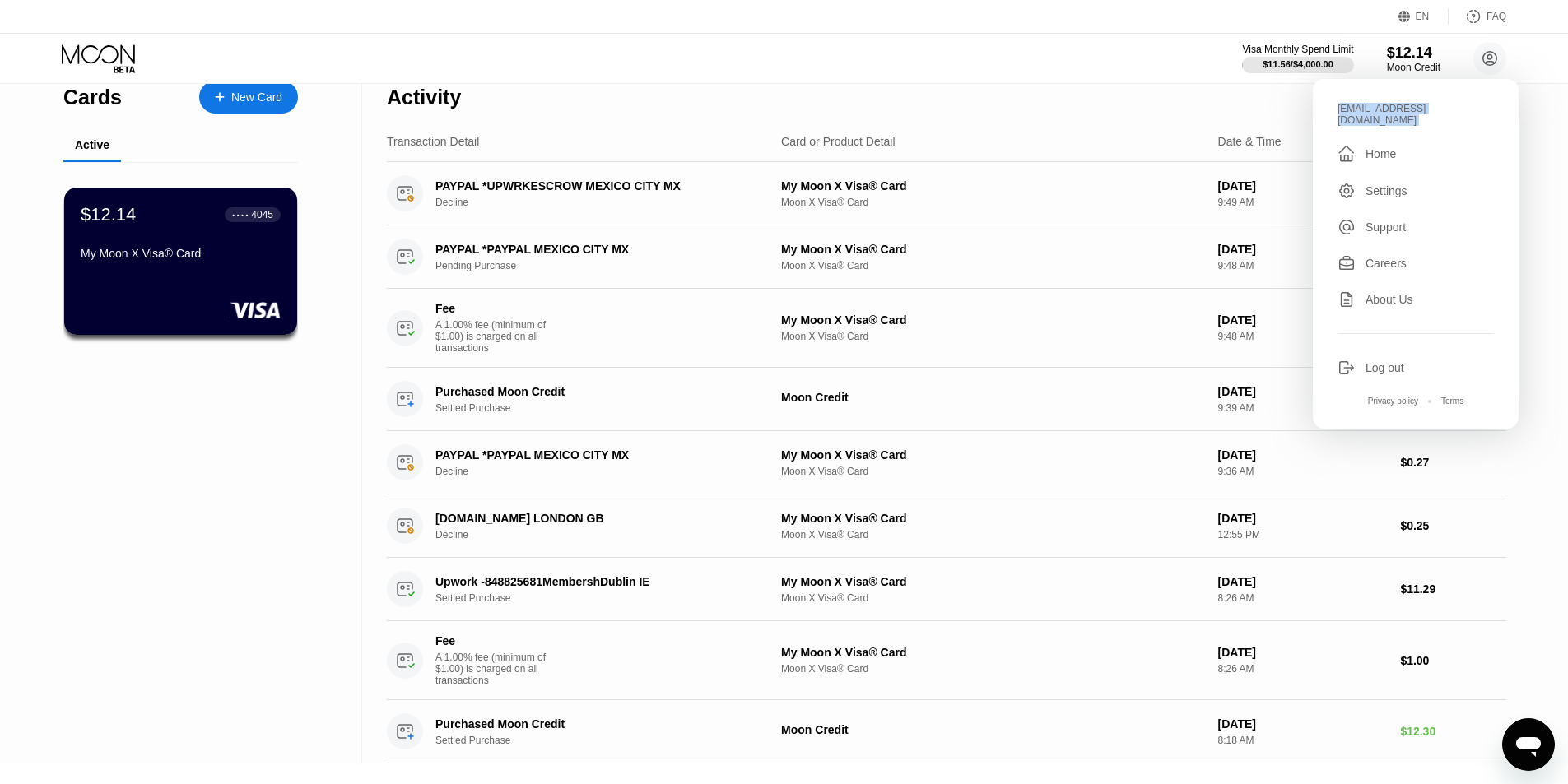
scroll to position [0, 0]
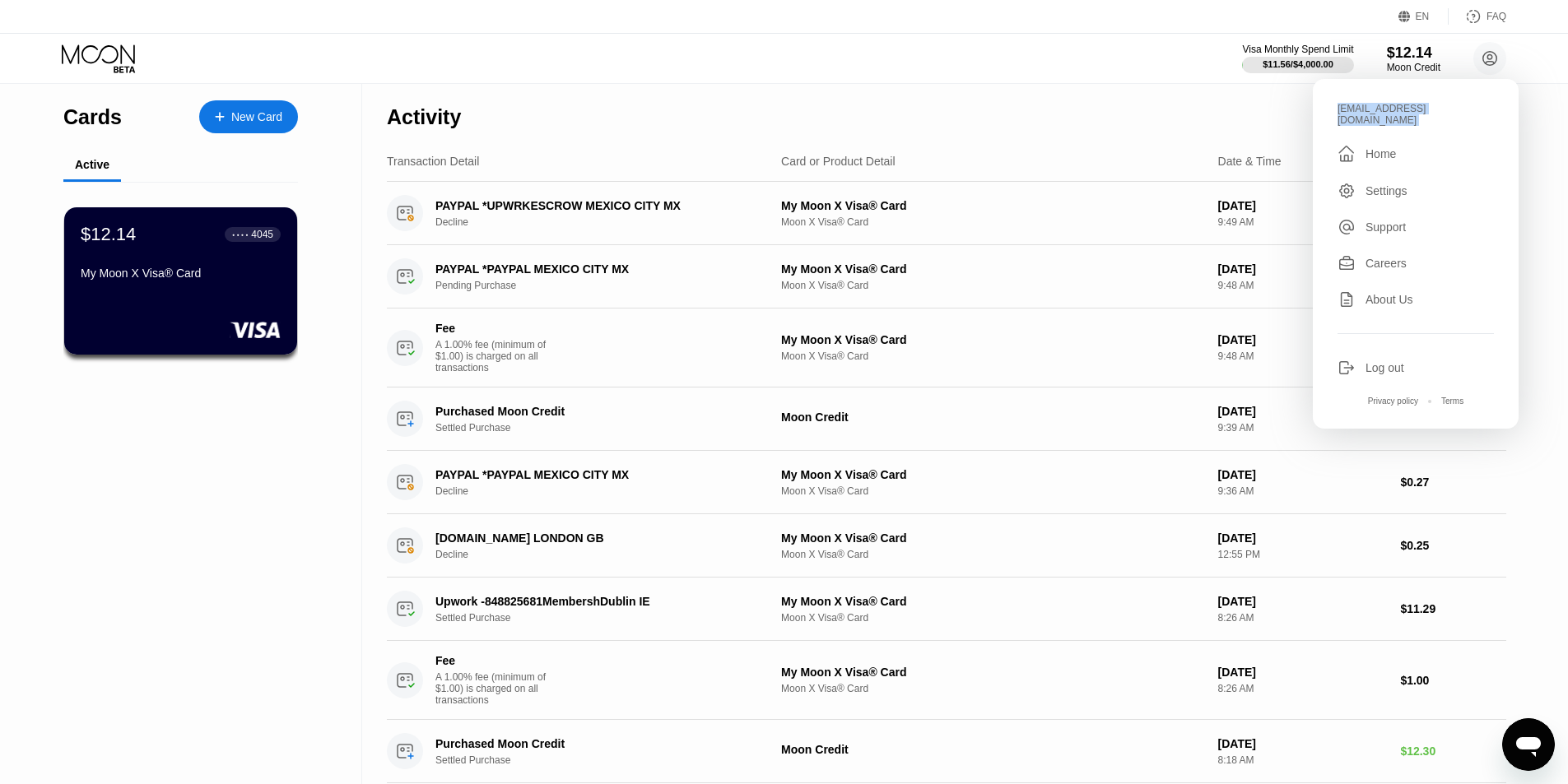
click at [283, 486] on div "Cards New Card Active $12.14 ● ● ● ● 4045 My Moon X Visa® Card" at bounding box center [181, 433] width 363 height 700
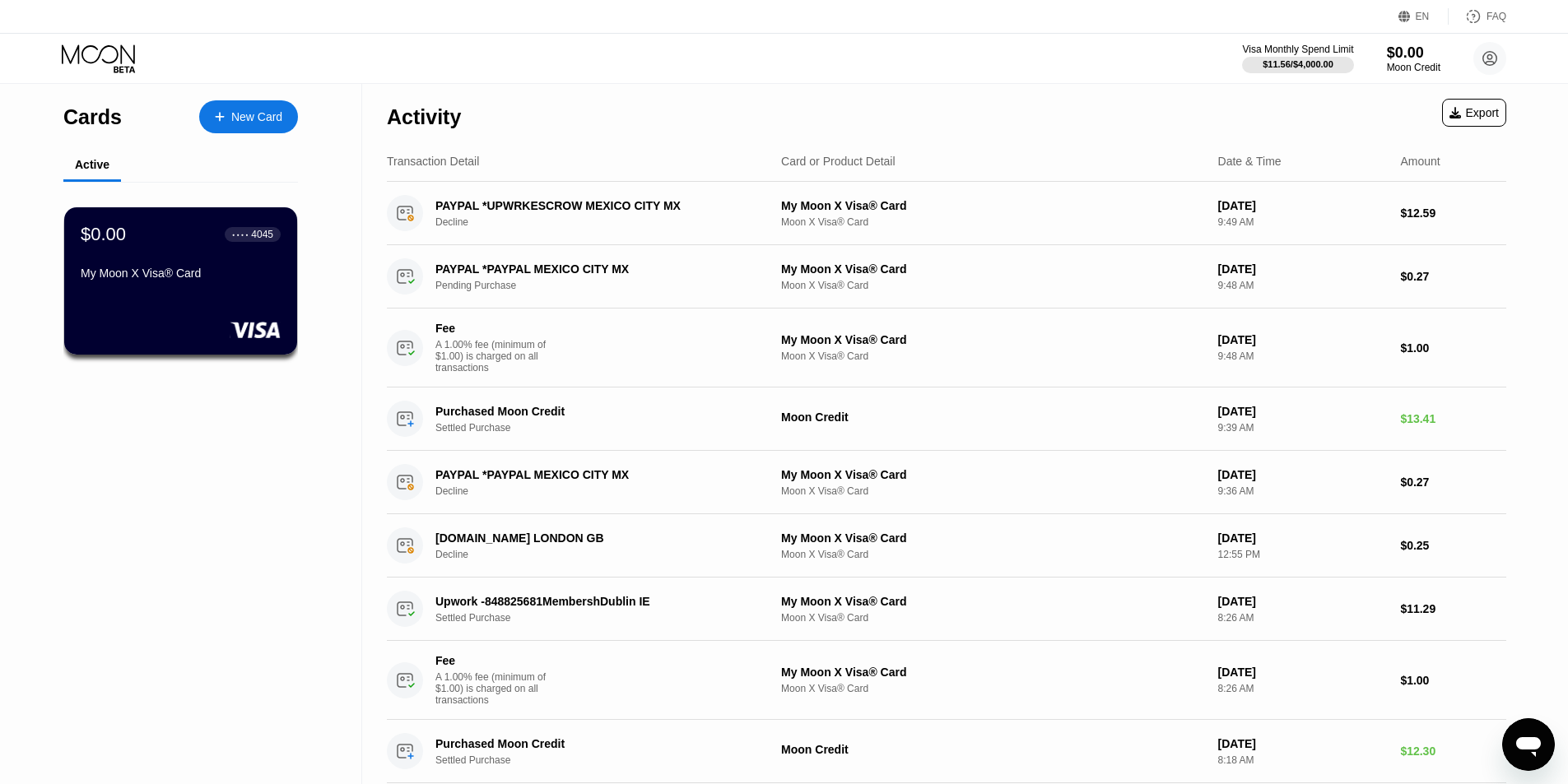
click at [259, 441] on div "Cards New Card Active $0.00 ● ● ● ● 4045 My Moon X Visa® Card" at bounding box center [181, 433] width 363 height 700
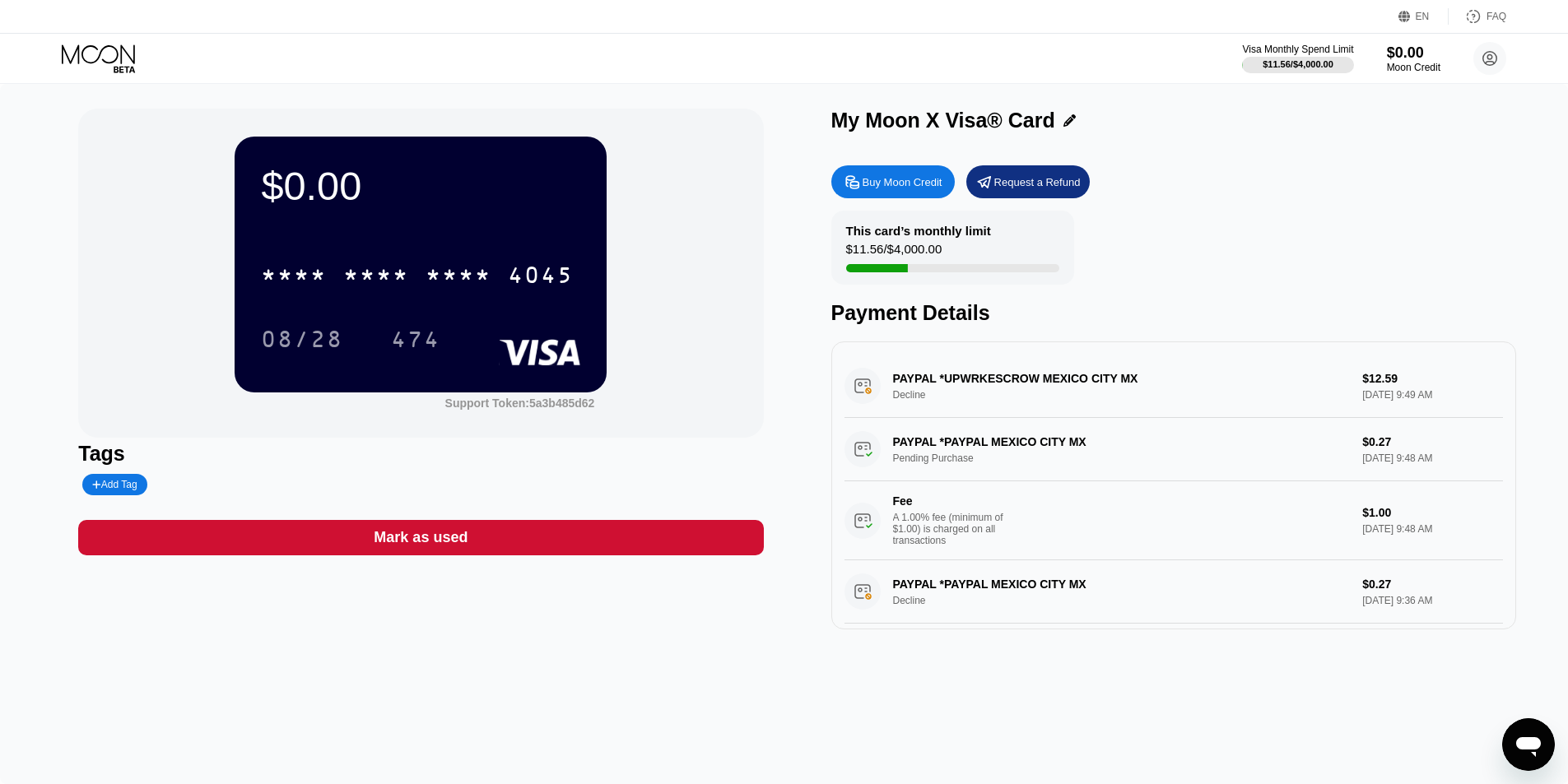
click at [100, 490] on icon at bounding box center [96, 485] width 9 height 10
click at [244, 490] on icon at bounding box center [249, 485] width 10 height 10
click at [359, 479] on div "Add Tag" at bounding box center [264, 485] width 372 height 22
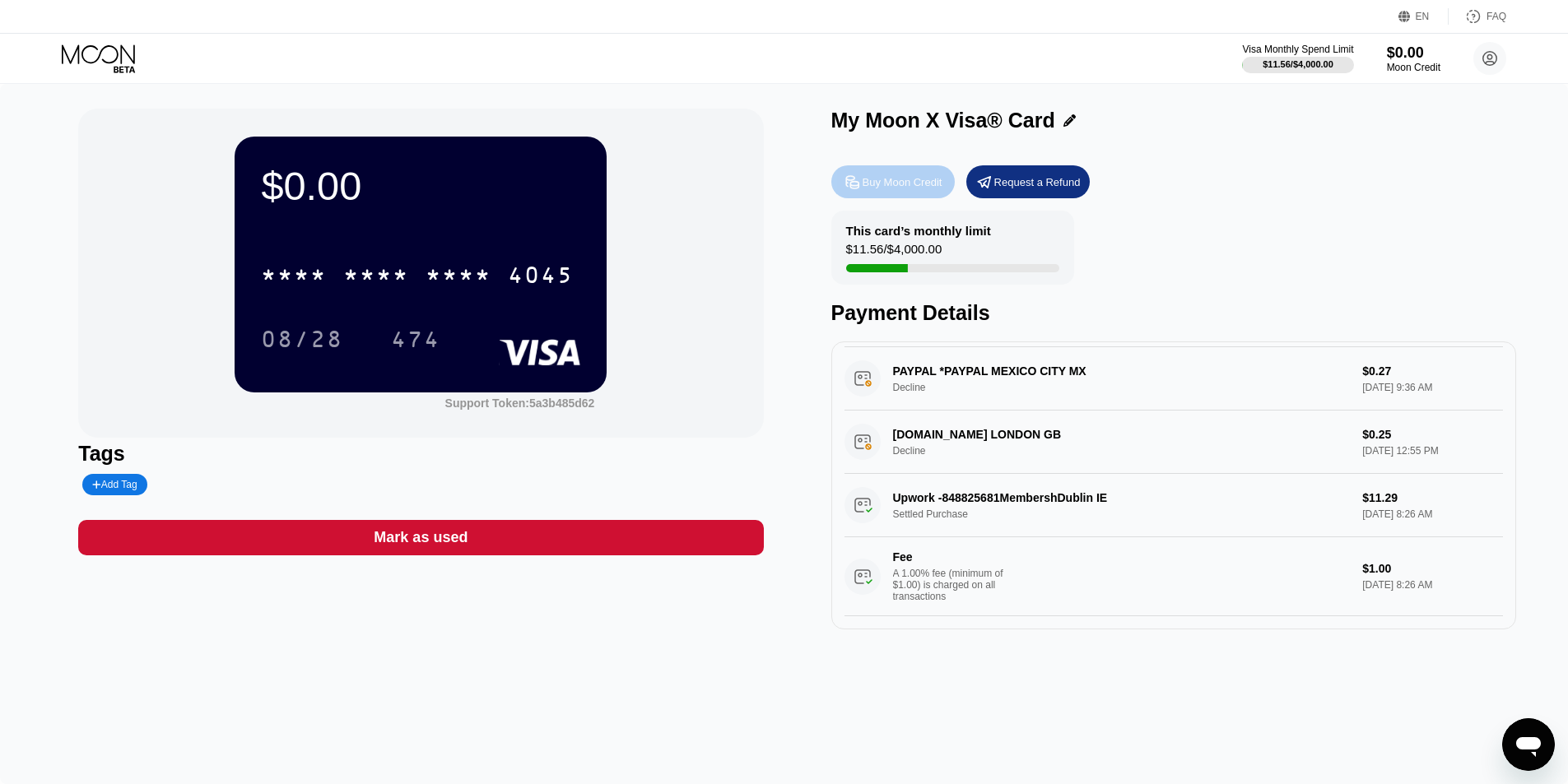
click at [892, 172] on div "Buy Moon Credit" at bounding box center [893, 181] width 124 height 33
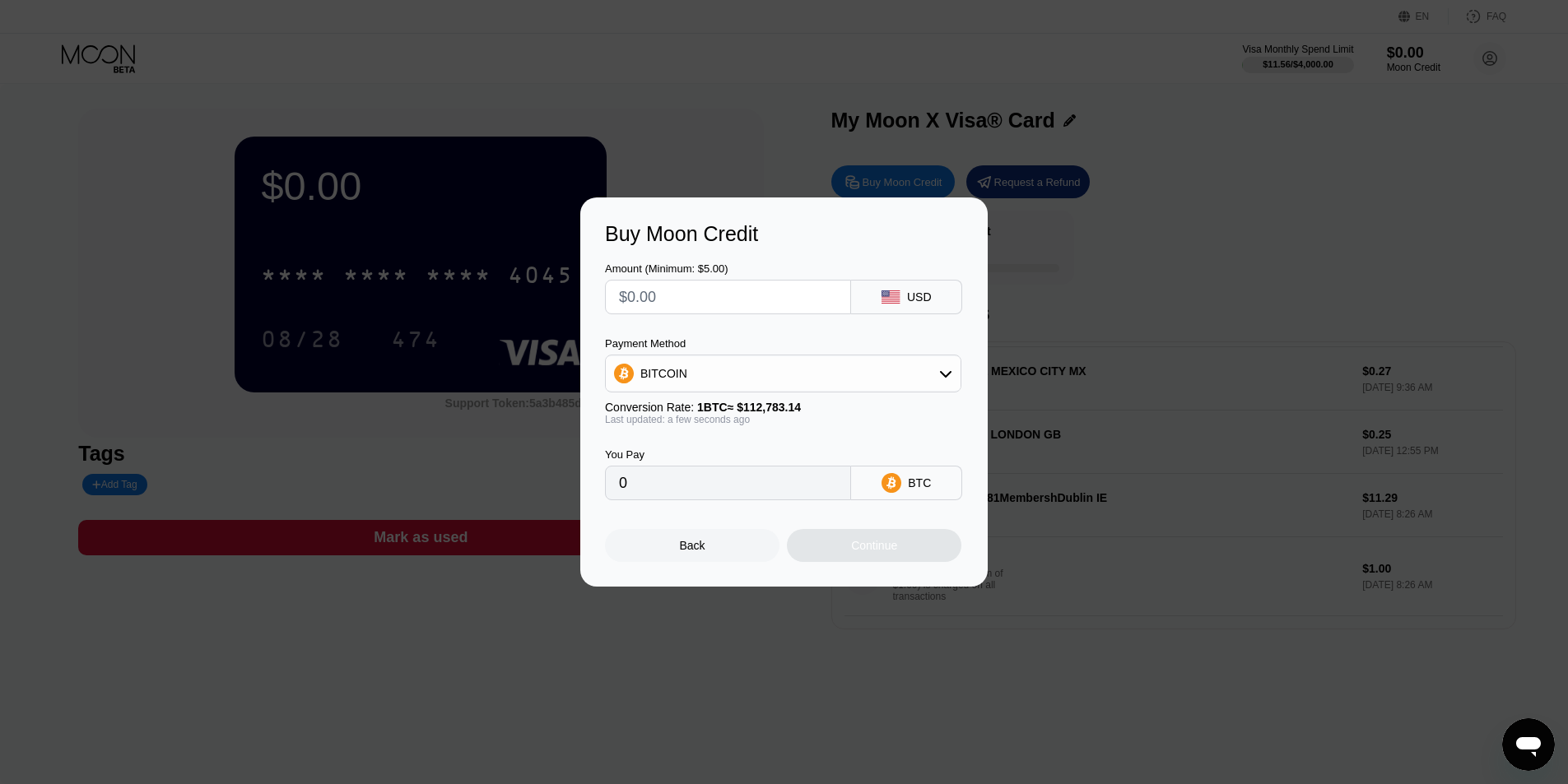
click at [744, 303] on input "text" at bounding box center [728, 296] width 218 height 33
type input "$1"
type input "0.00000887"
type input "$14"
type input "0.00012414"
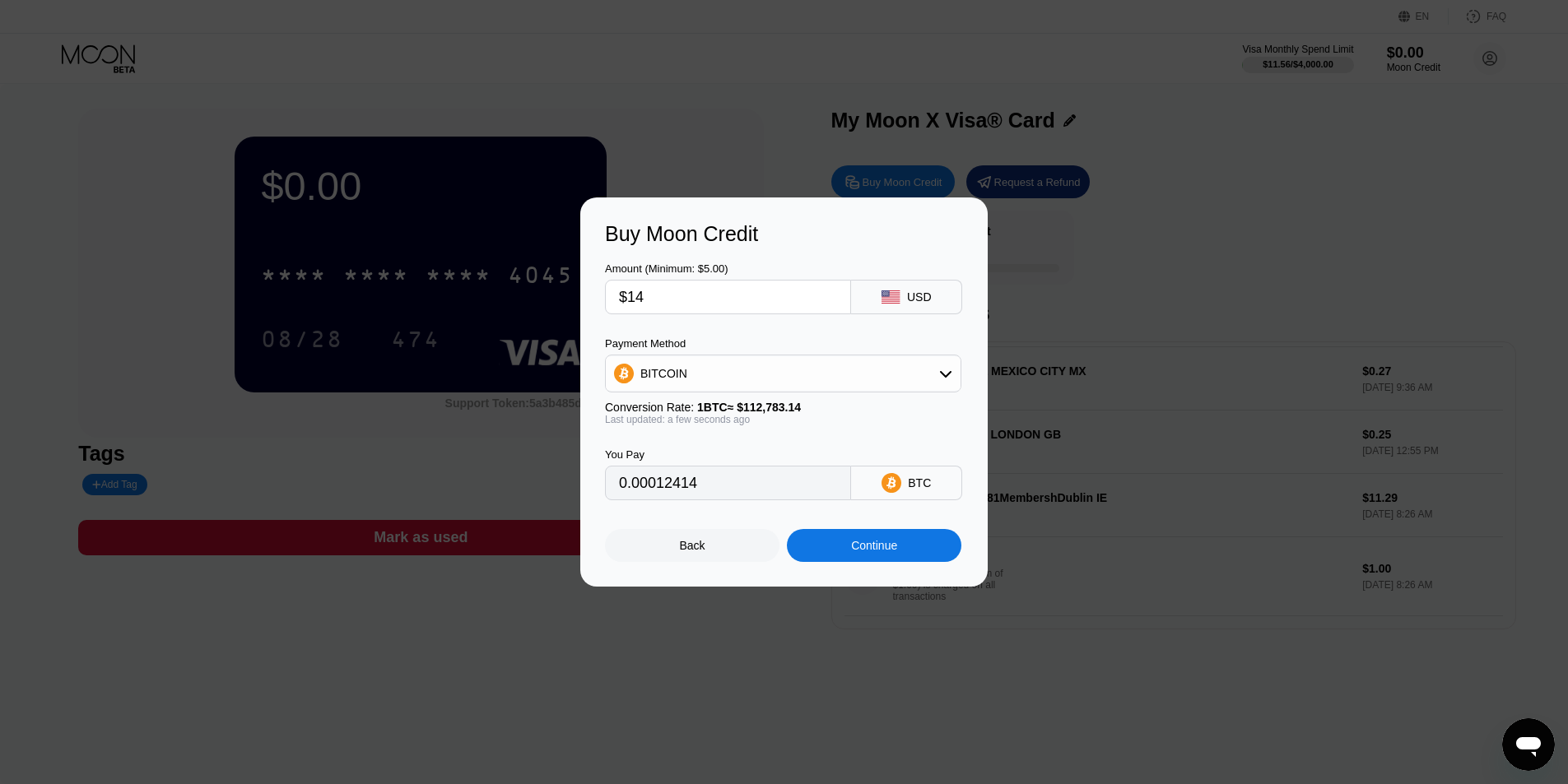
type input "$14"
click at [681, 368] on div "BITCOIN" at bounding box center [663, 373] width 46 height 13
click at [670, 445] on div "USDT on TRON" at bounding box center [783, 454] width 347 height 33
type input "14.14"
click at [927, 552] on div "Continue" at bounding box center [874, 545] width 175 height 33
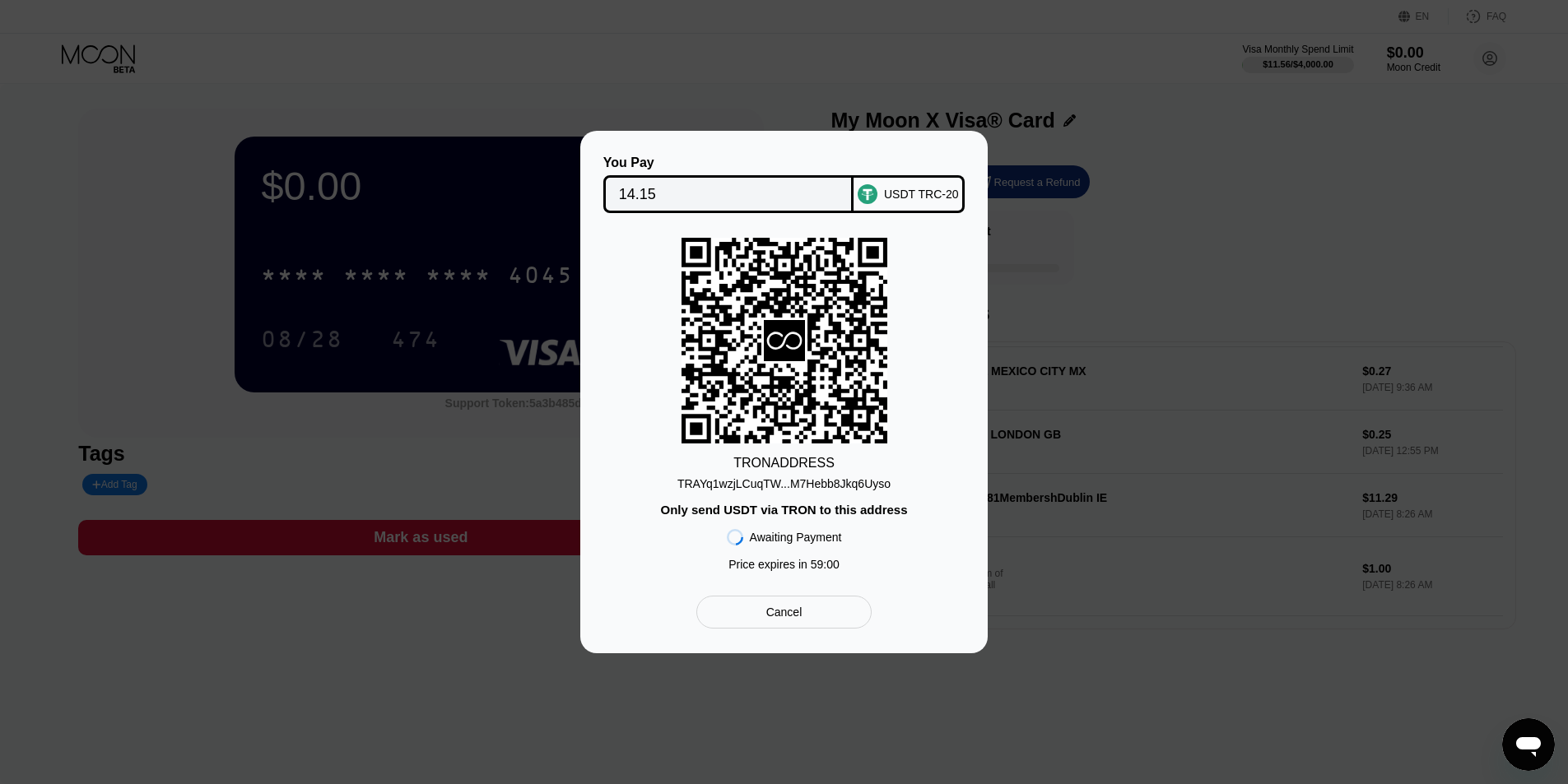
click at [803, 486] on div "TRAYq1wzjLCuqTW...M7Hebb8Jkq6Uyso" at bounding box center [784, 483] width 213 height 13
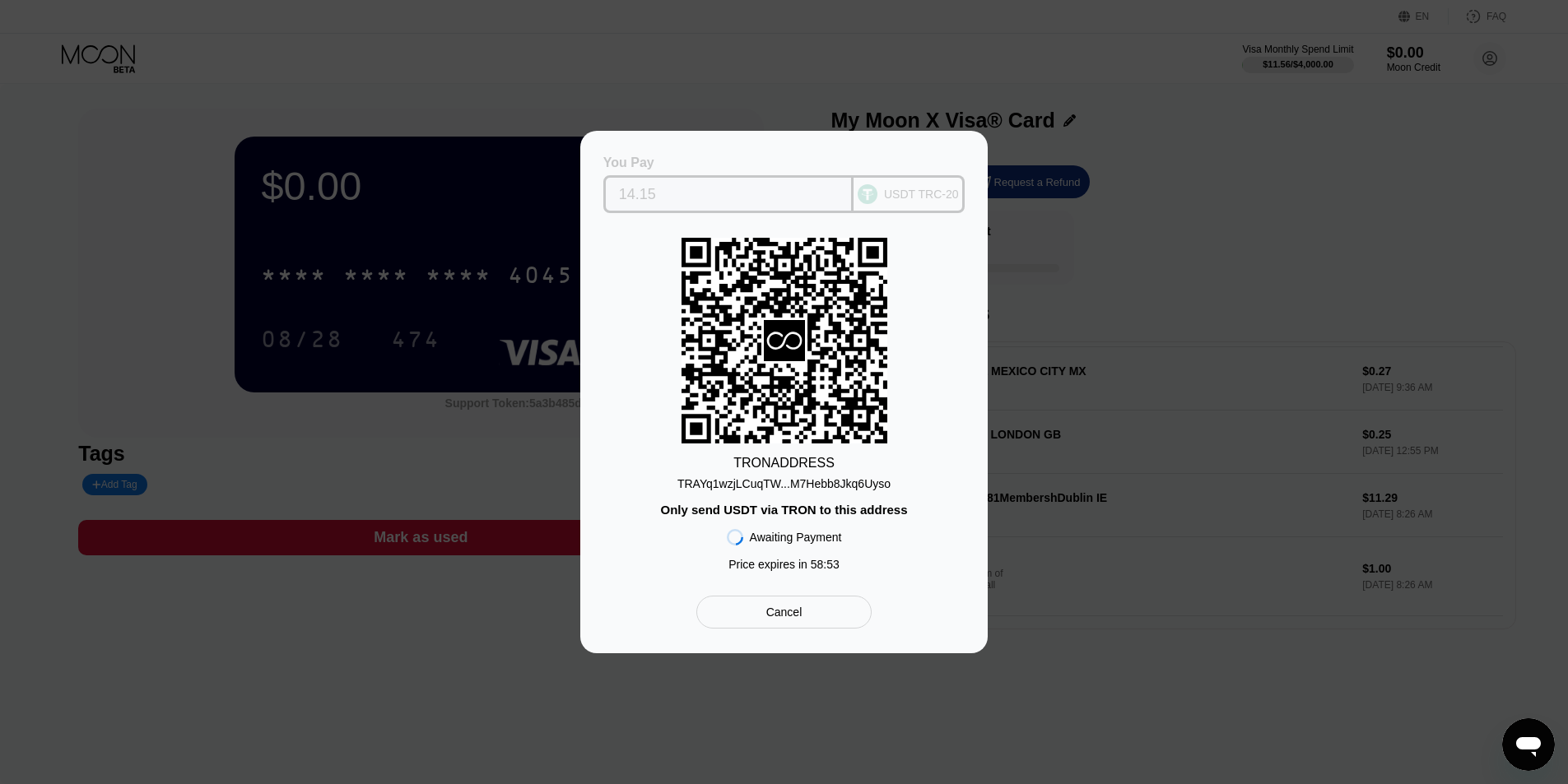
drag, startPoint x: 656, startPoint y: 192, endPoint x: 581, endPoint y: 185, distance: 75.3
click at [581, 185] on div "You Pay 14.15 USDT TRC-20 TRON ADDRESS TRAYq1wzjLCuqTW...M7Hebb8Jkq6Uyso Only s…" at bounding box center [784, 391] width 407 height 522
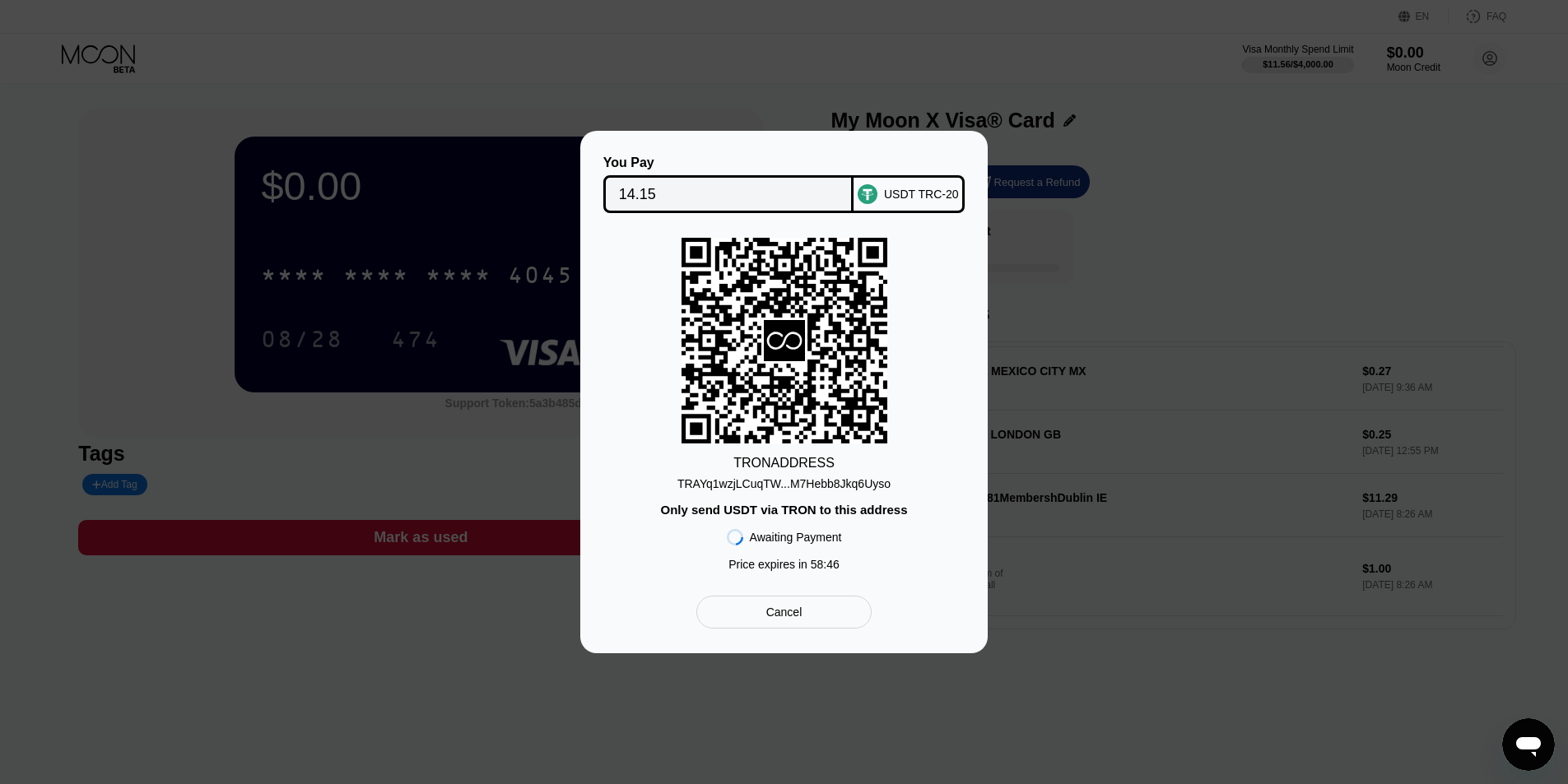
click at [773, 537] on div "Awaiting Payment" at bounding box center [795, 536] width 92 height 13
click at [772, 510] on div "Only send USDT via TRON to this address" at bounding box center [784, 510] width 247 height 14
click at [783, 488] on div "TRAYq1wzjLCuqTW...M7Hebb8Jkq6Uyso" at bounding box center [784, 483] width 213 height 13
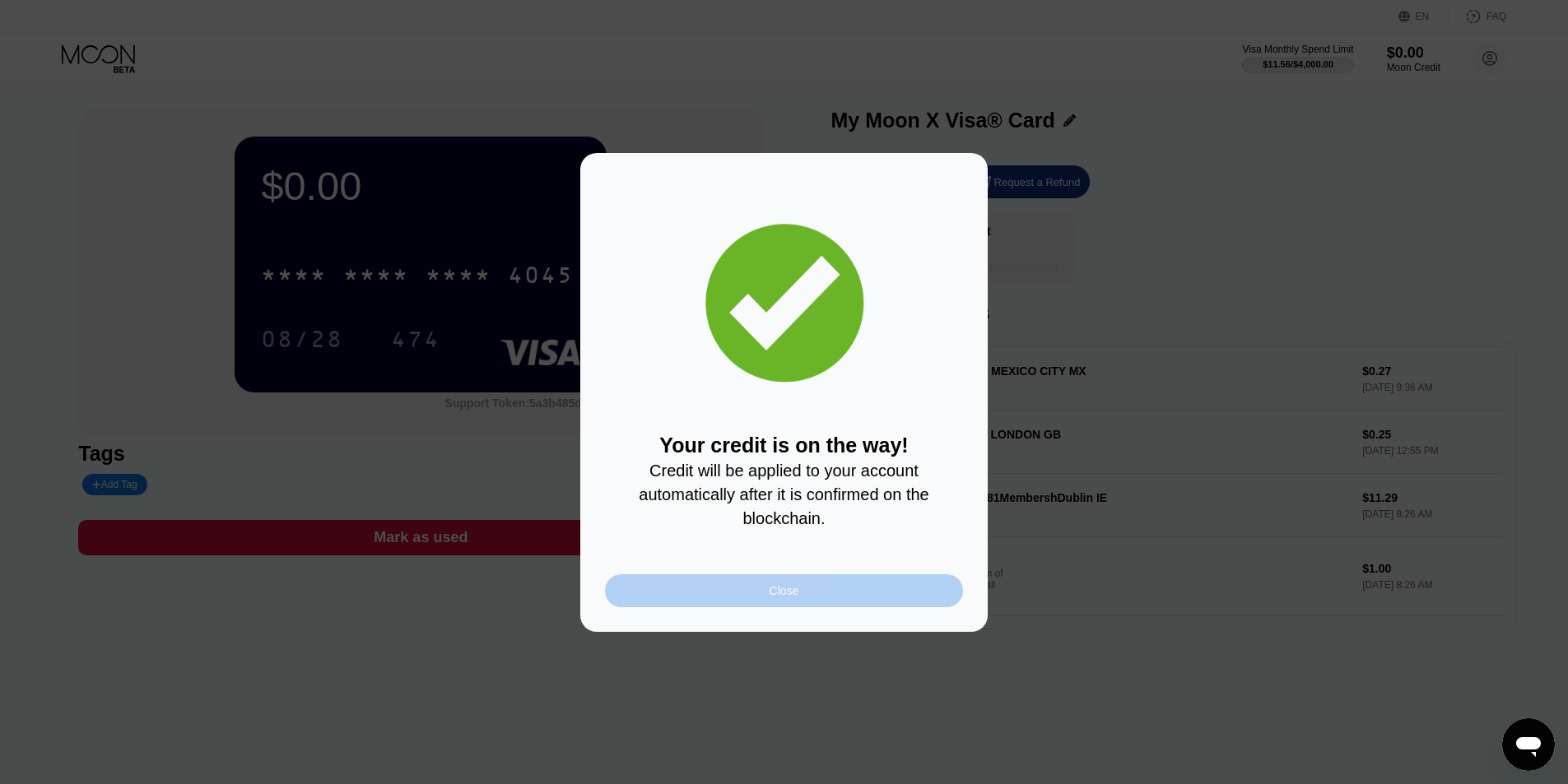
click at [694, 598] on div "Close" at bounding box center [784, 590] width 358 height 33
